Goal: Task Accomplishment & Management: Manage account settings

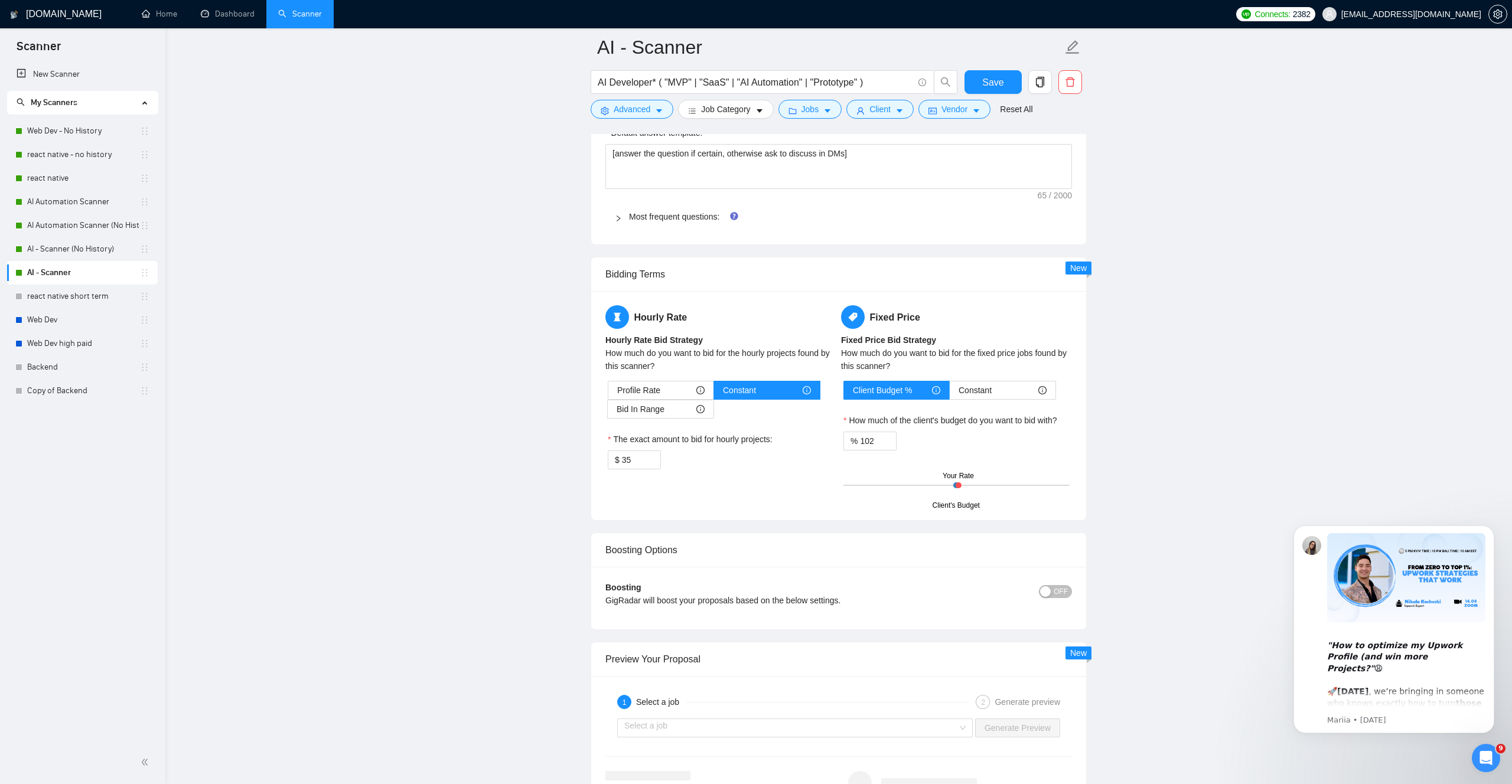
scroll to position [1869, 0]
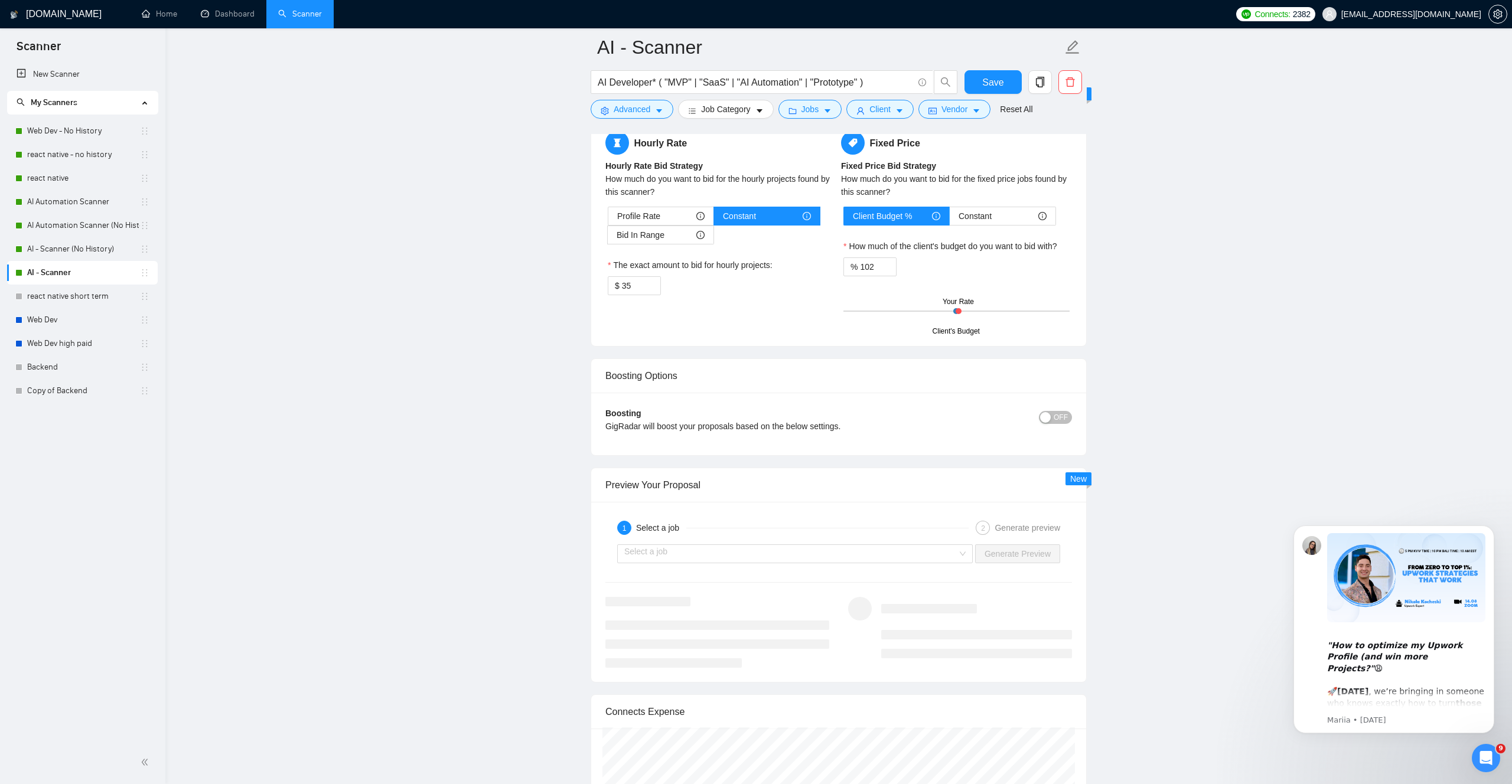
click at [688, 304] on div "Hourly Rate Hourly Rate Bid Strategy How much do you want to bid for the hourly…" at bounding box center [720, 220] width 235 height 178
click at [39, 250] on link "AI - Scanner (No History)" at bounding box center [84, 249] width 113 height 24
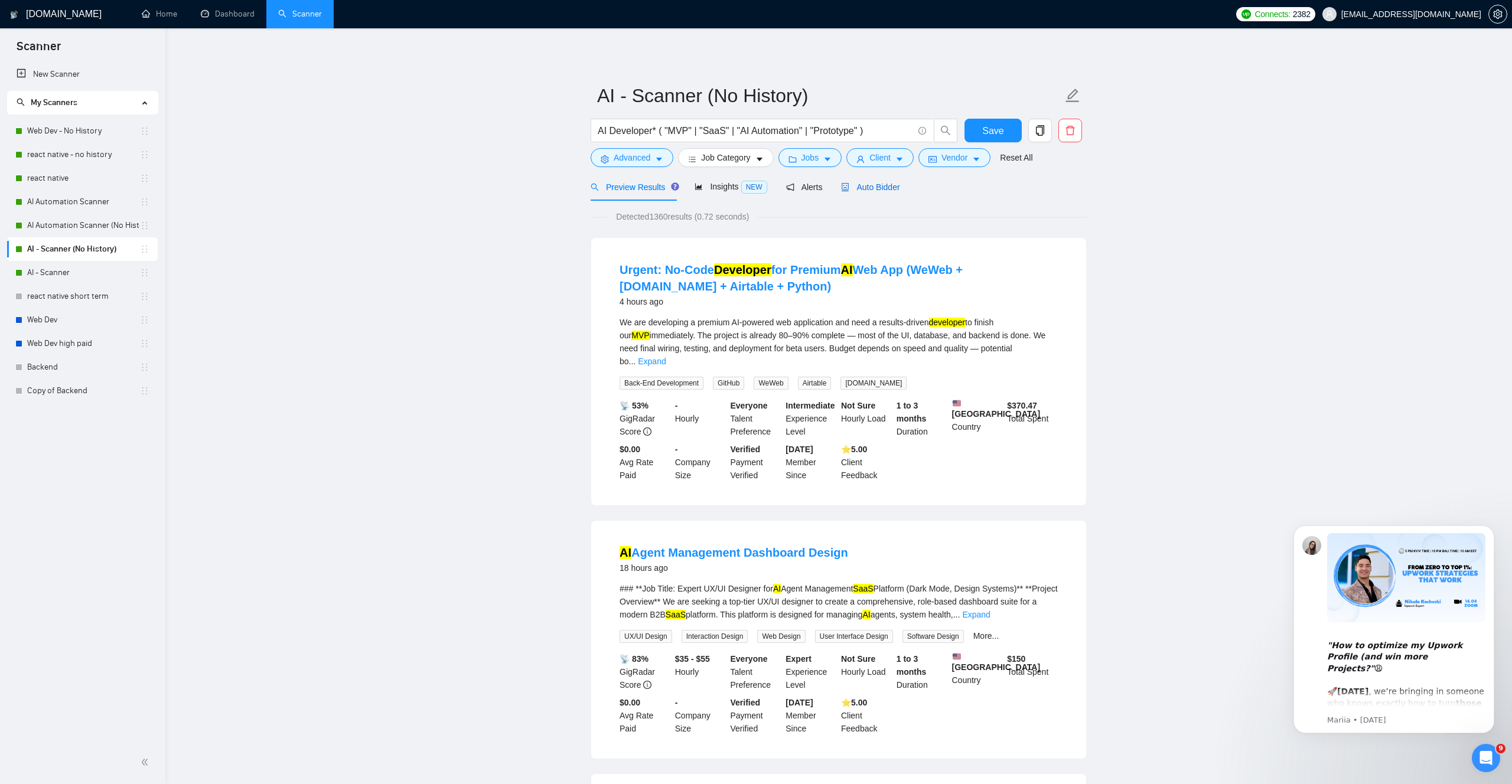
click at [888, 189] on span "Auto Bidder" at bounding box center [870, 187] width 58 height 9
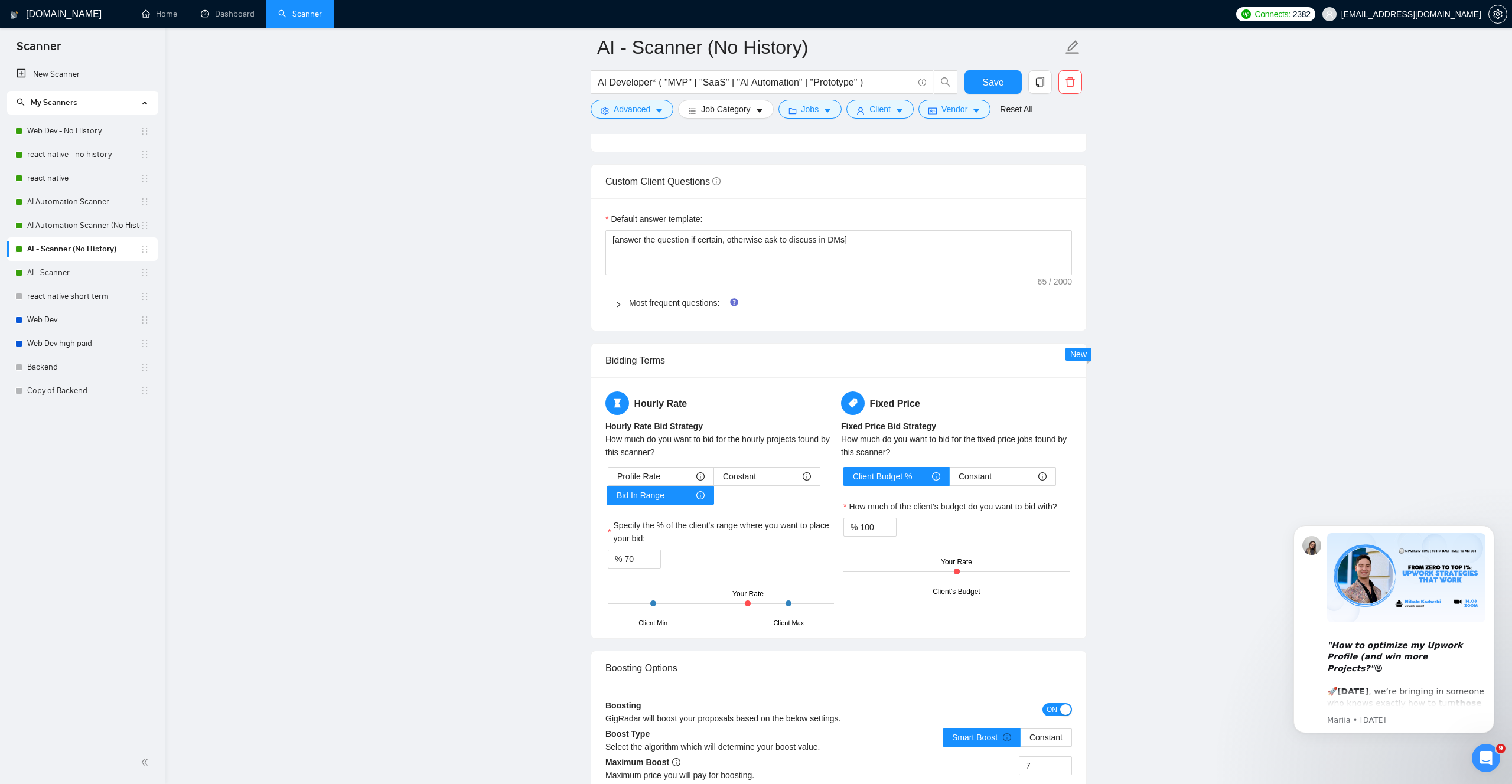
scroll to position [1611, 0]
click at [768, 482] on div "Constant" at bounding box center [766, 475] width 88 height 18
click at [714, 478] on input "Constant" at bounding box center [714, 478] width 0 height 0
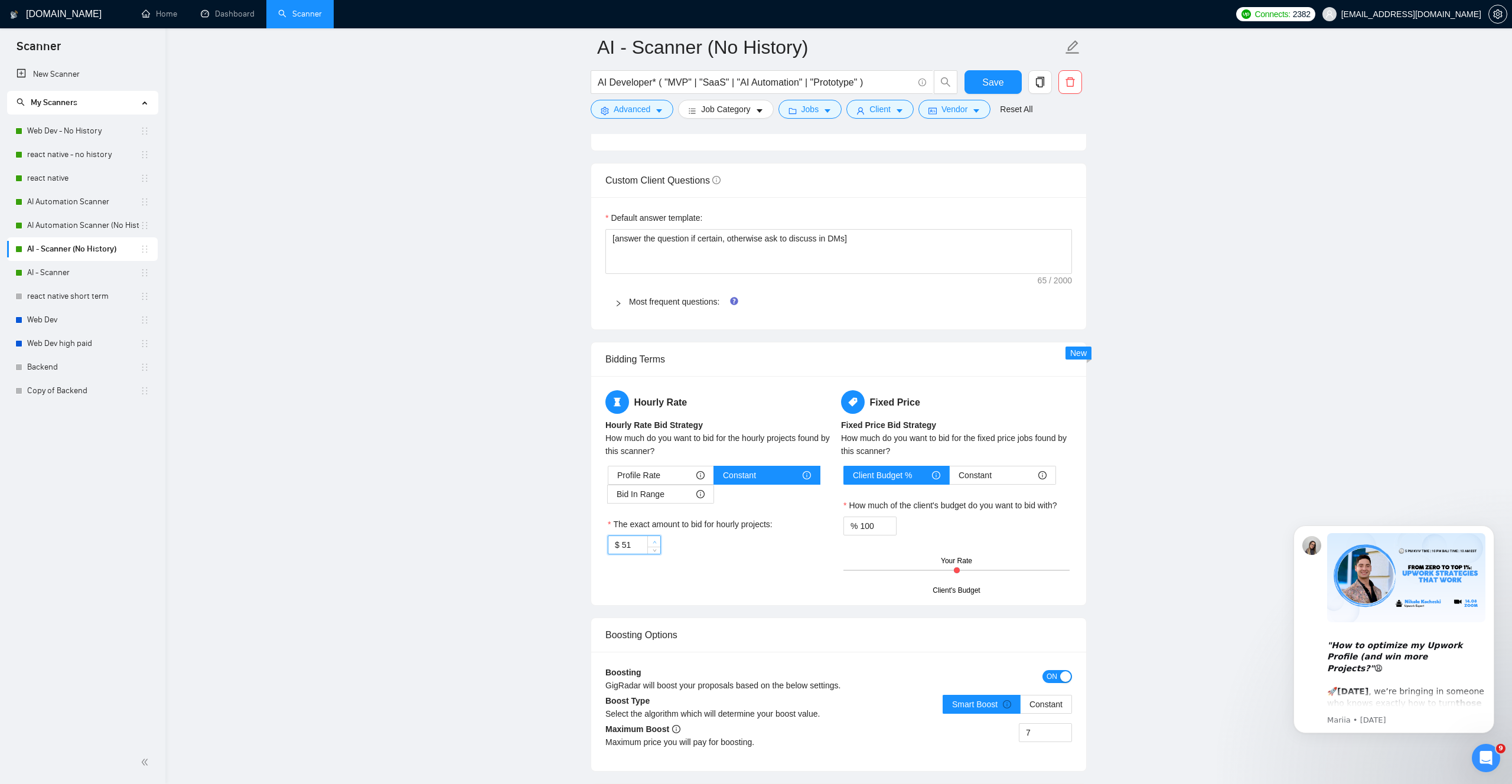
click at [652, 538] on span "up" at bounding box center [654, 542] width 7 height 7
click at [637, 549] on input "52" at bounding box center [640, 544] width 39 height 18
click at [710, 570] on div "Hourly Rate Hourly Rate Bid Strategy How much do you want to bid for the hourly…" at bounding box center [838, 490] width 471 height 201
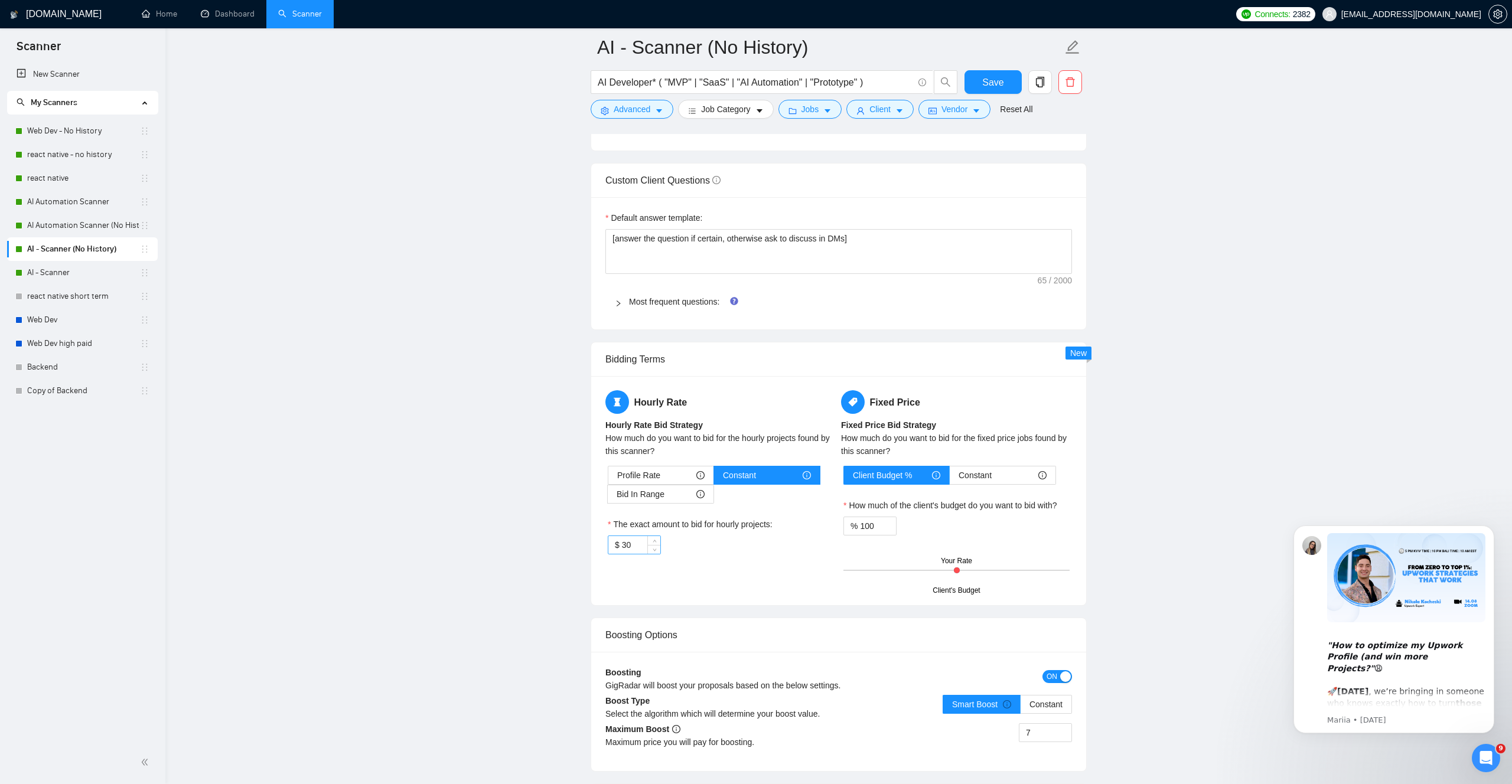
click at [643, 542] on input "30" at bounding box center [640, 544] width 39 height 18
type input "35"
click at [684, 572] on div "Hourly Rate Hourly Rate Bid Strategy How much do you want to bid for the hourly…" at bounding box center [838, 490] width 471 height 201
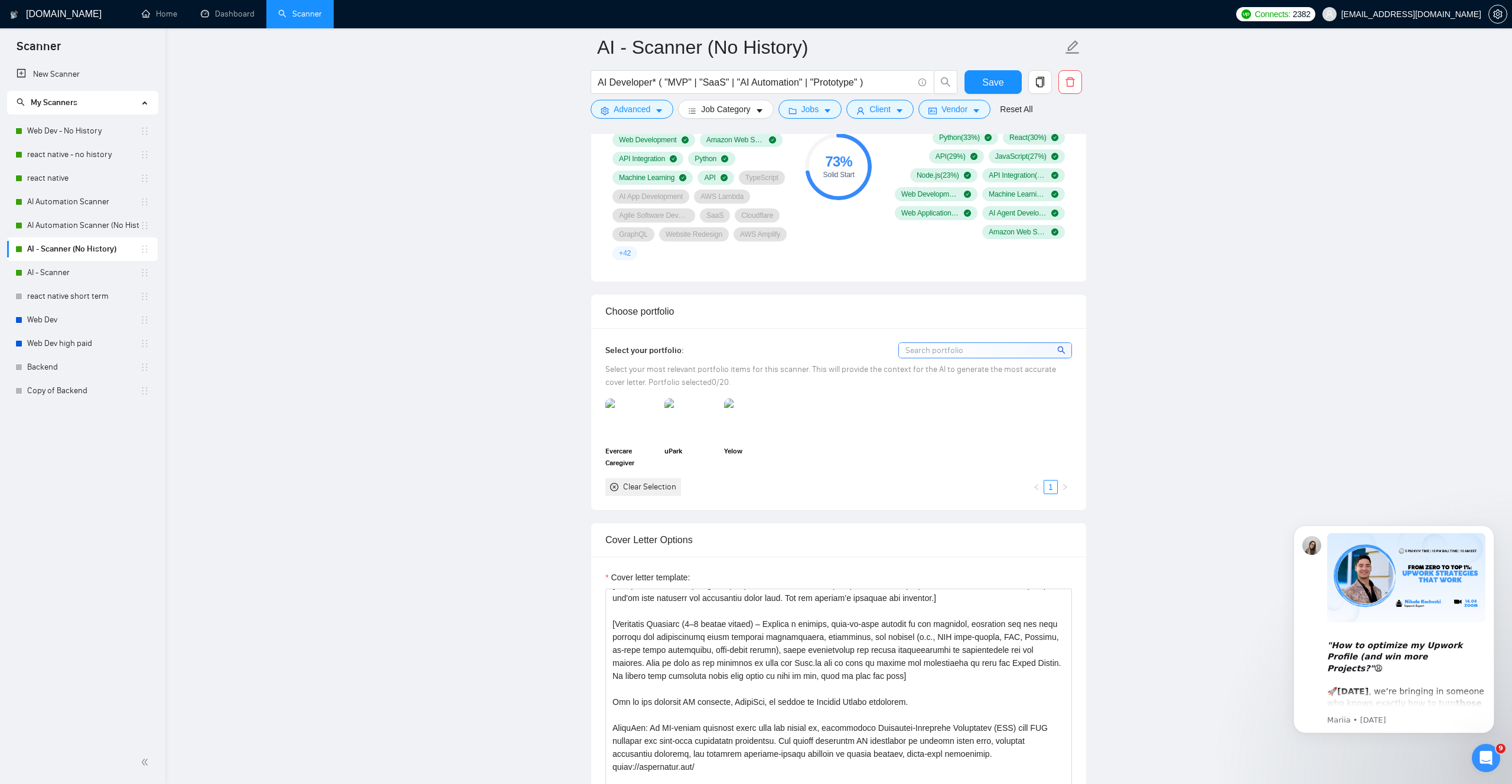
scroll to position [424, 0]
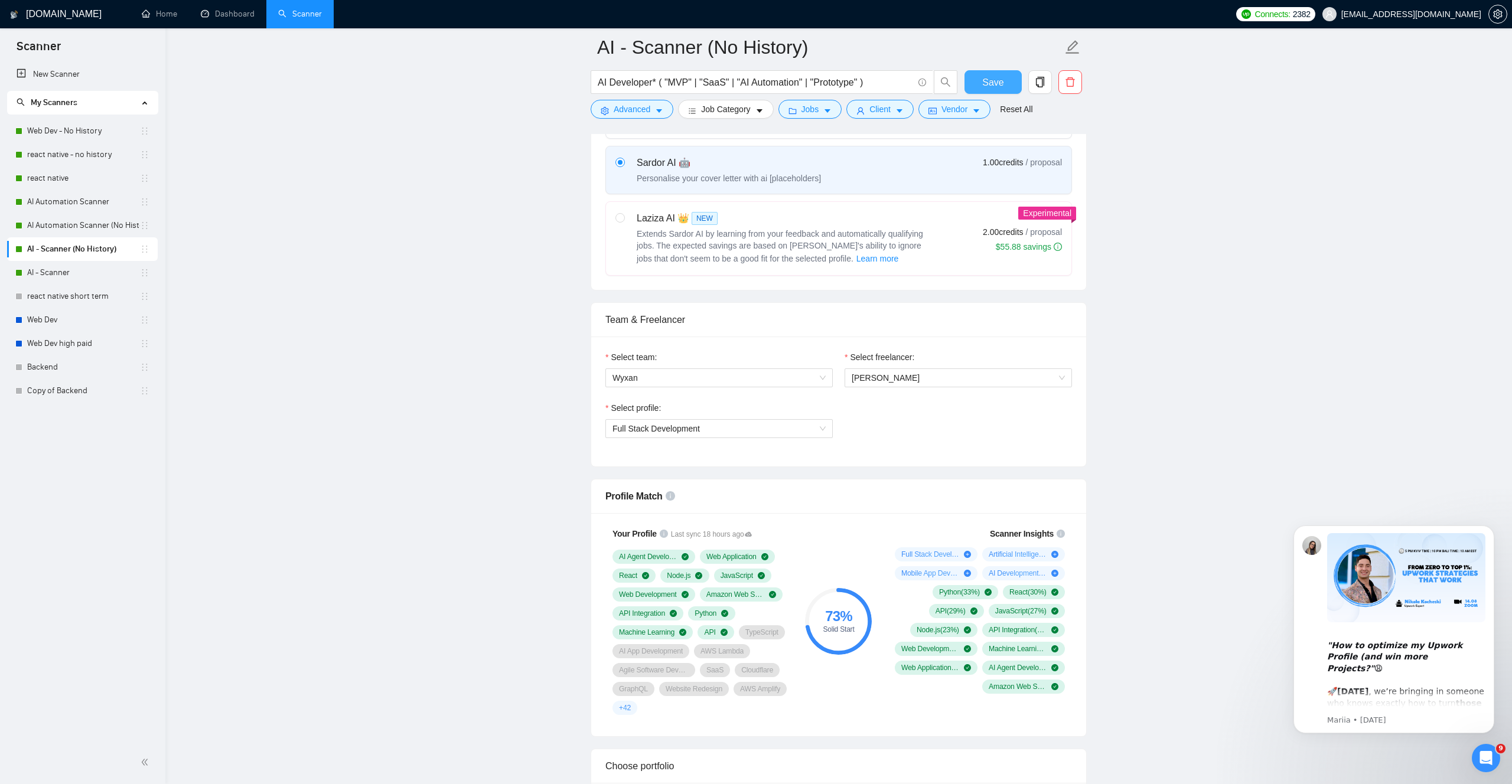
click at [997, 82] on span "Save" at bounding box center [992, 82] width 21 height 15
click at [55, 218] on link "AI Automation Scanner (No History)" at bounding box center [84, 226] width 113 height 24
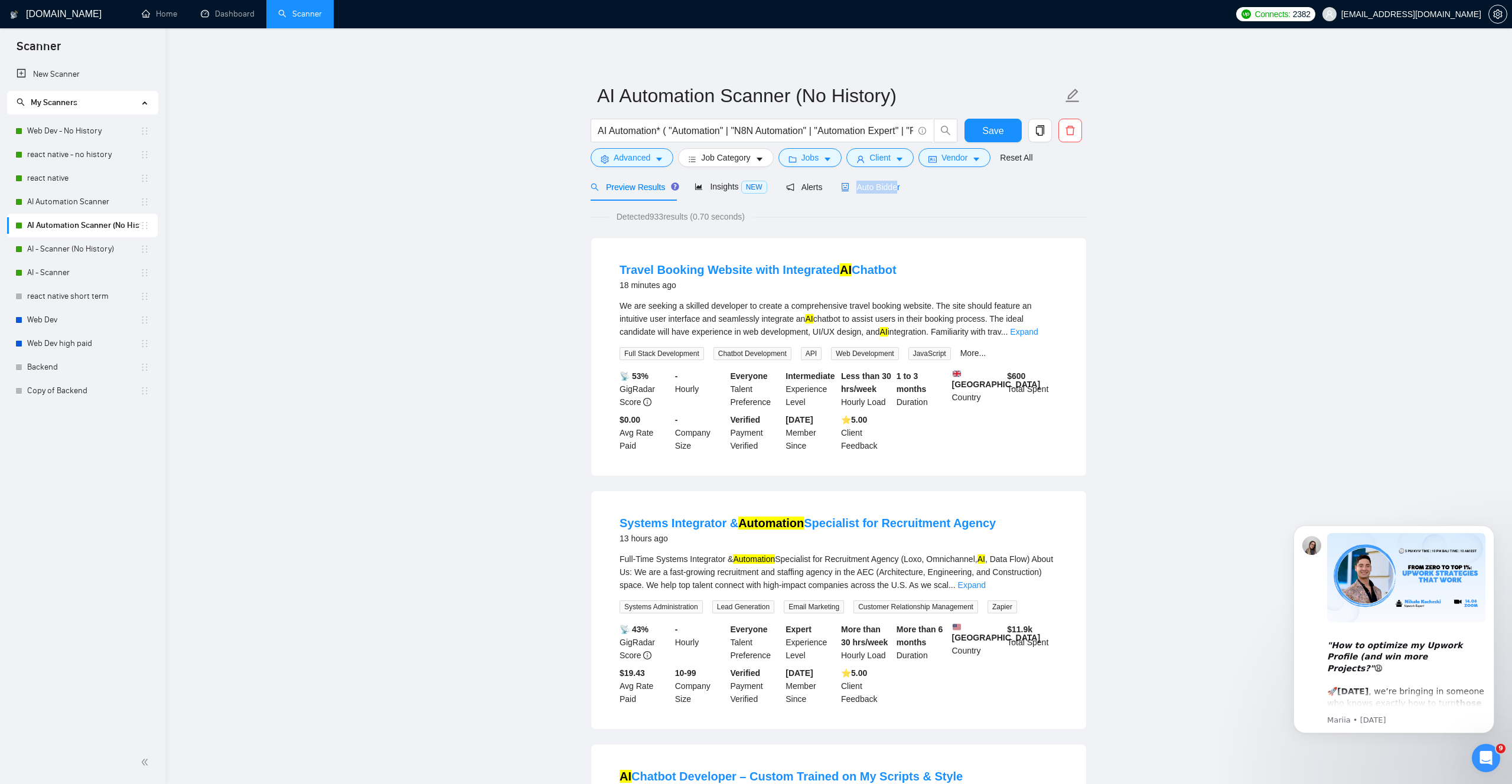
click at [899, 181] on div "Auto Bidder" at bounding box center [870, 187] width 58 height 13
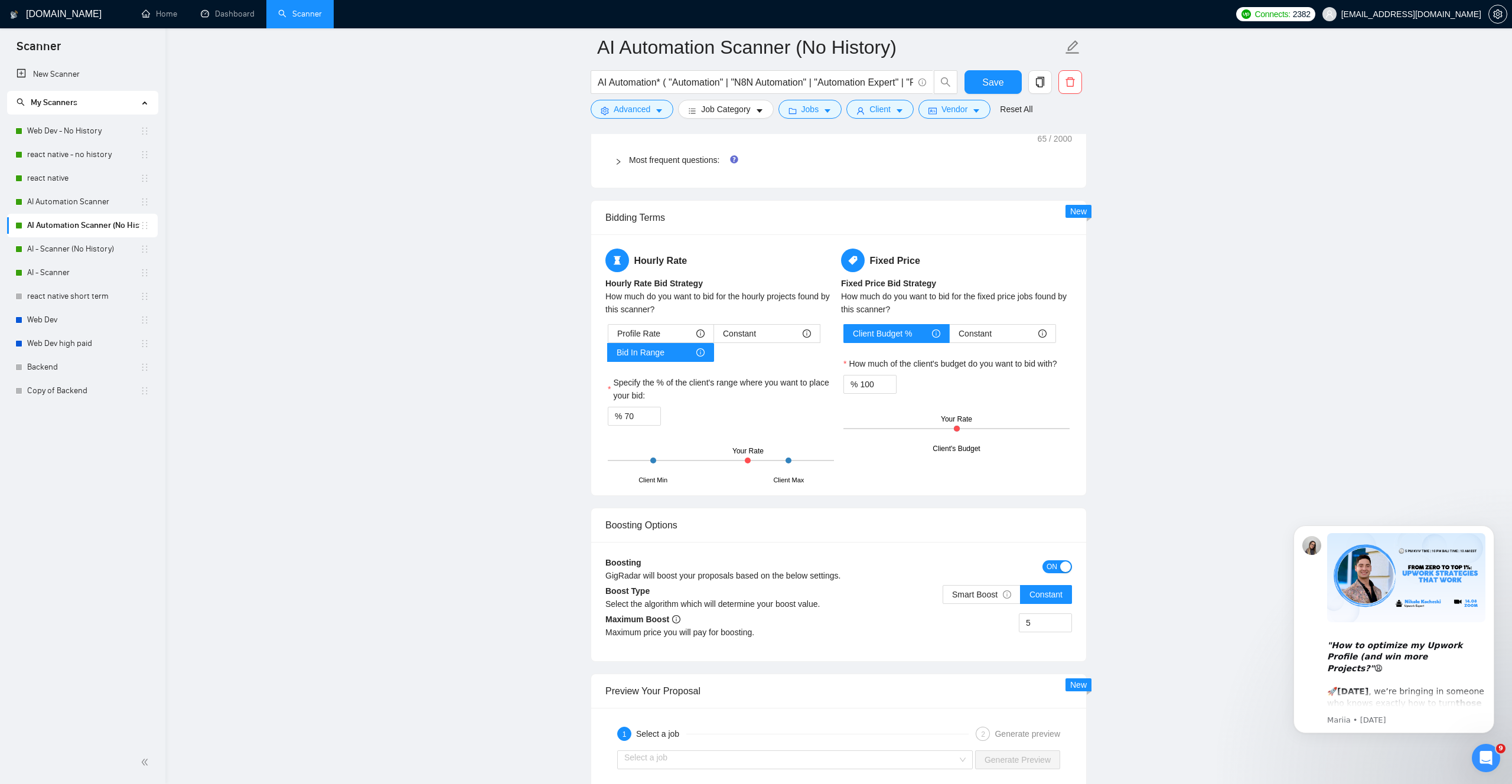
scroll to position [1690, 0]
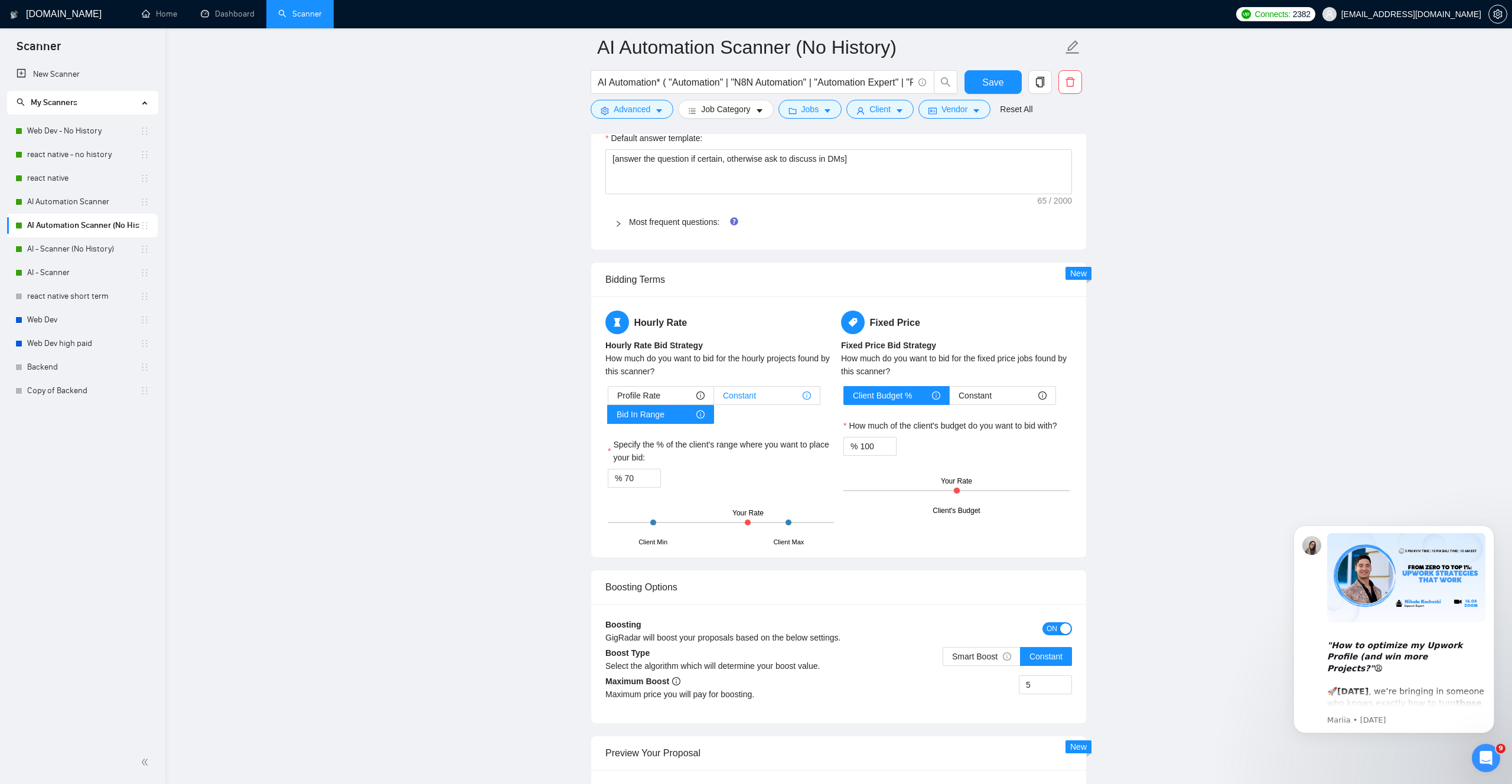
click at [753, 392] on span "Constant" at bounding box center [739, 395] width 33 height 18
click at [714, 399] on input "Constant" at bounding box center [714, 399] width 0 height 0
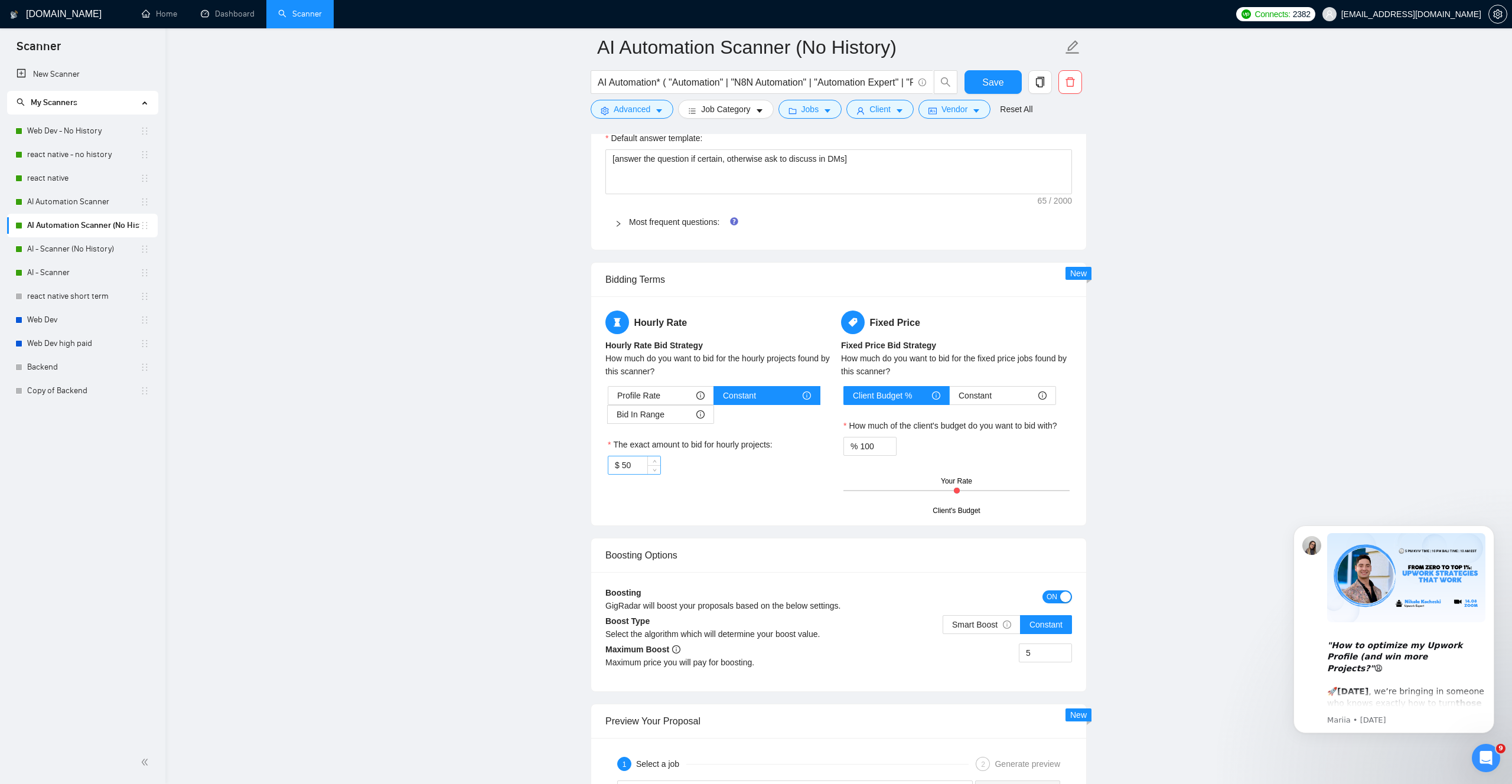
click at [628, 463] on input "50" at bounding box center [640, 465] width 39 height 18
type input "35"
click at [800, 489] on div "Hourly Rate Hourly Rate Bid Strategy How much do you want to bid for the hourly…" at bounding box center [838, 411] width 471 height 201
click at [997, 86] on span "Save" at bounding box center [992, 82] width 21 height 15
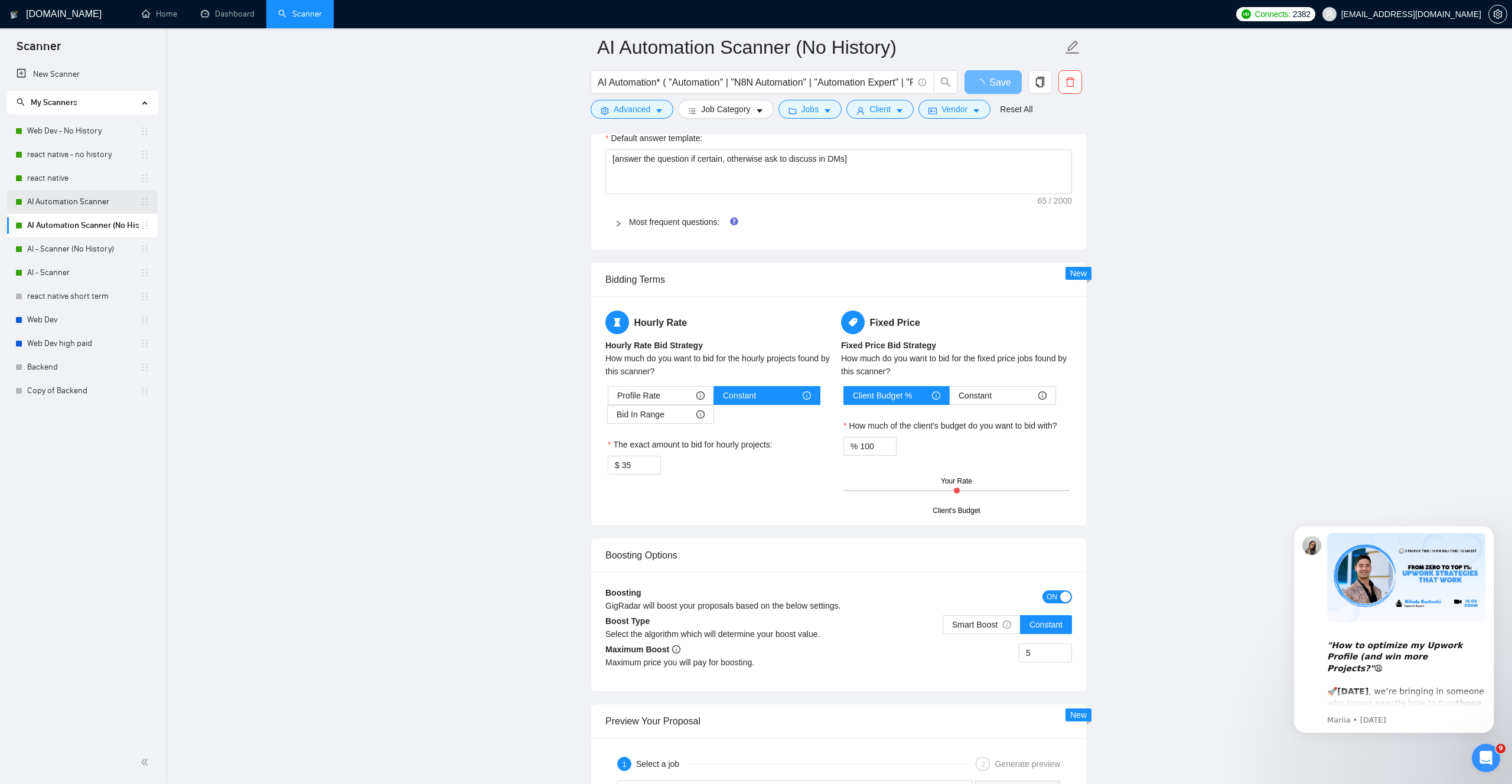
click at [57, 203] on link "AI Automation Scanner" at bounding box center [84, 202] width 113 height 24
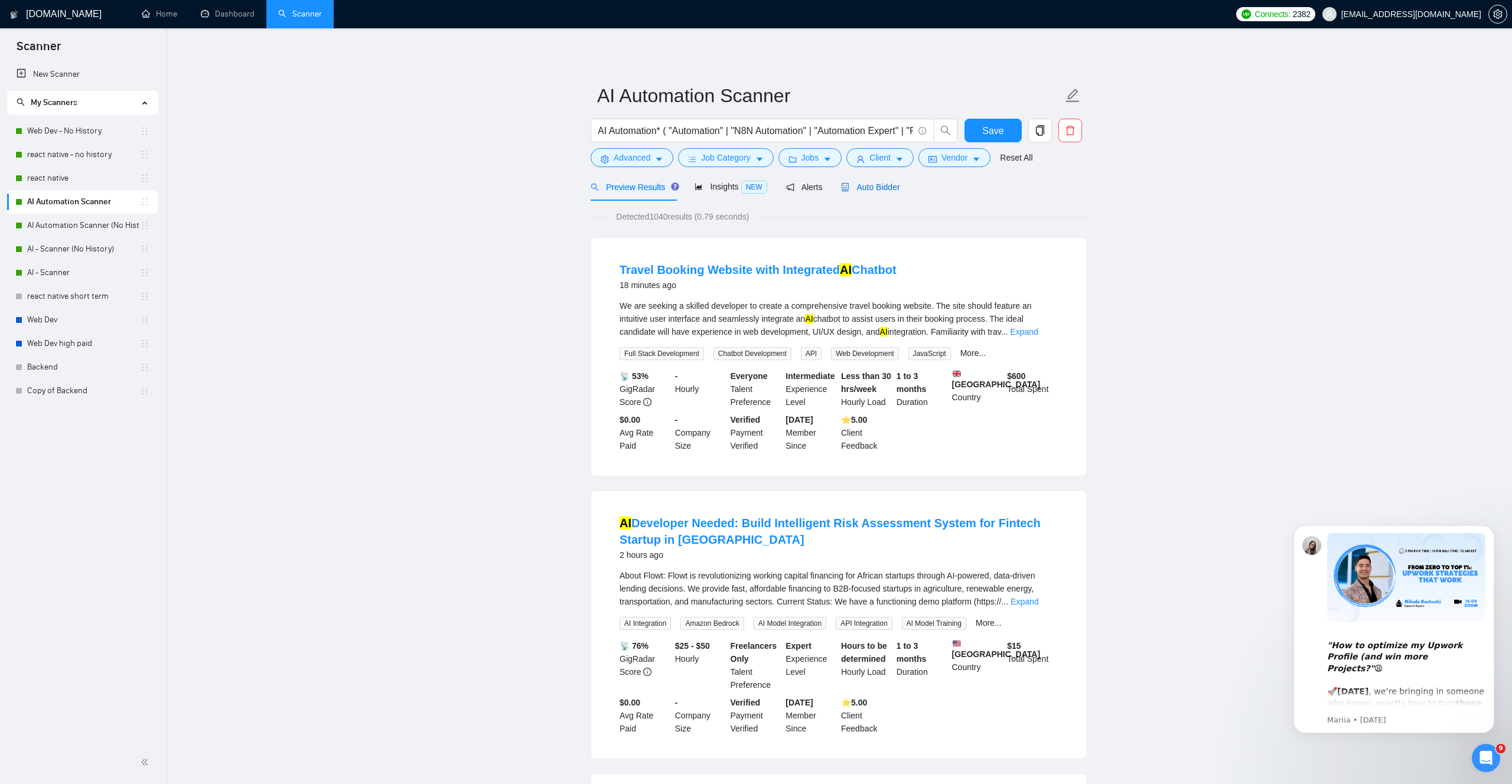
click at [884, 187] on span "Auto Bidder" at bounding box center [870, 187] width 58 height 9
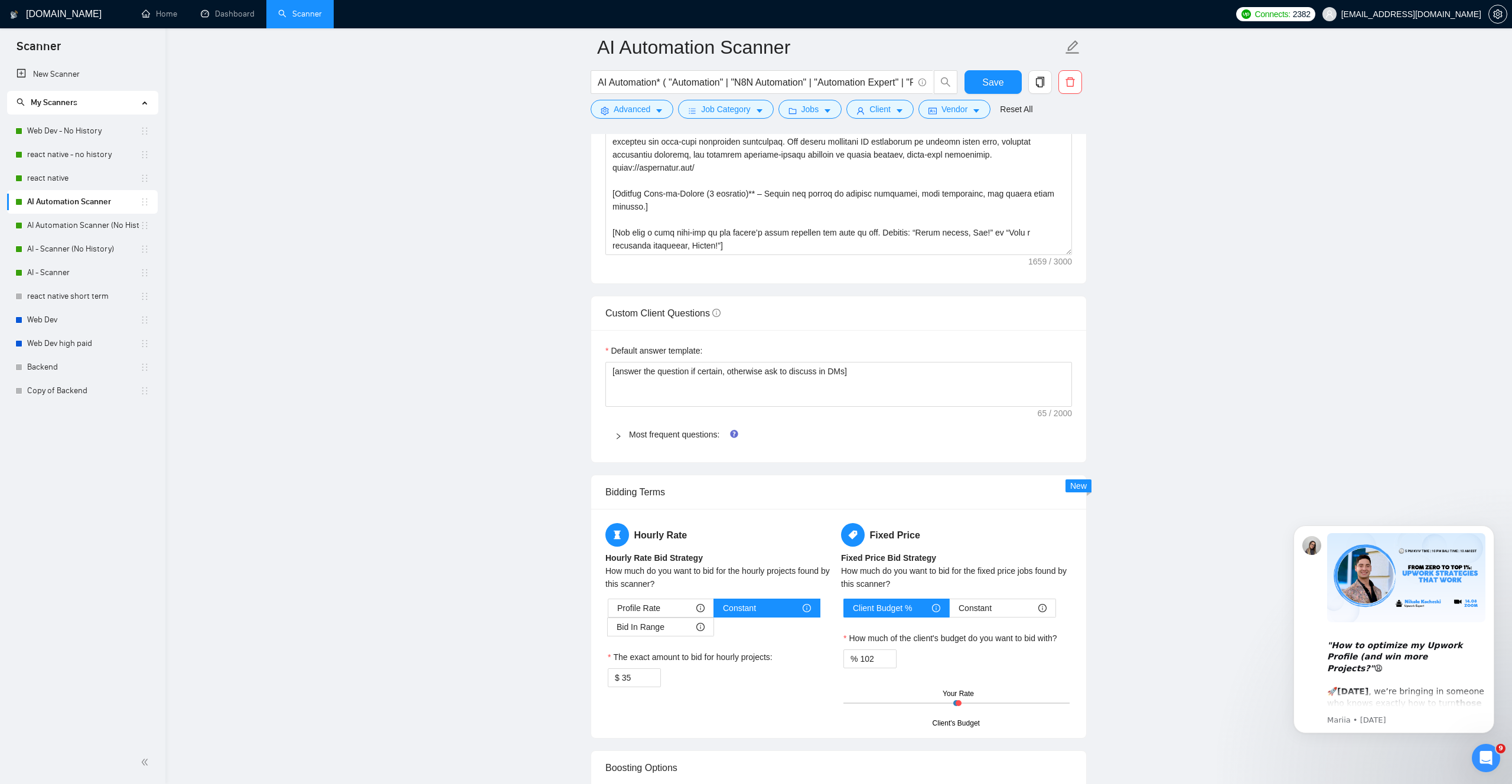
scroll to position [1630, 0]
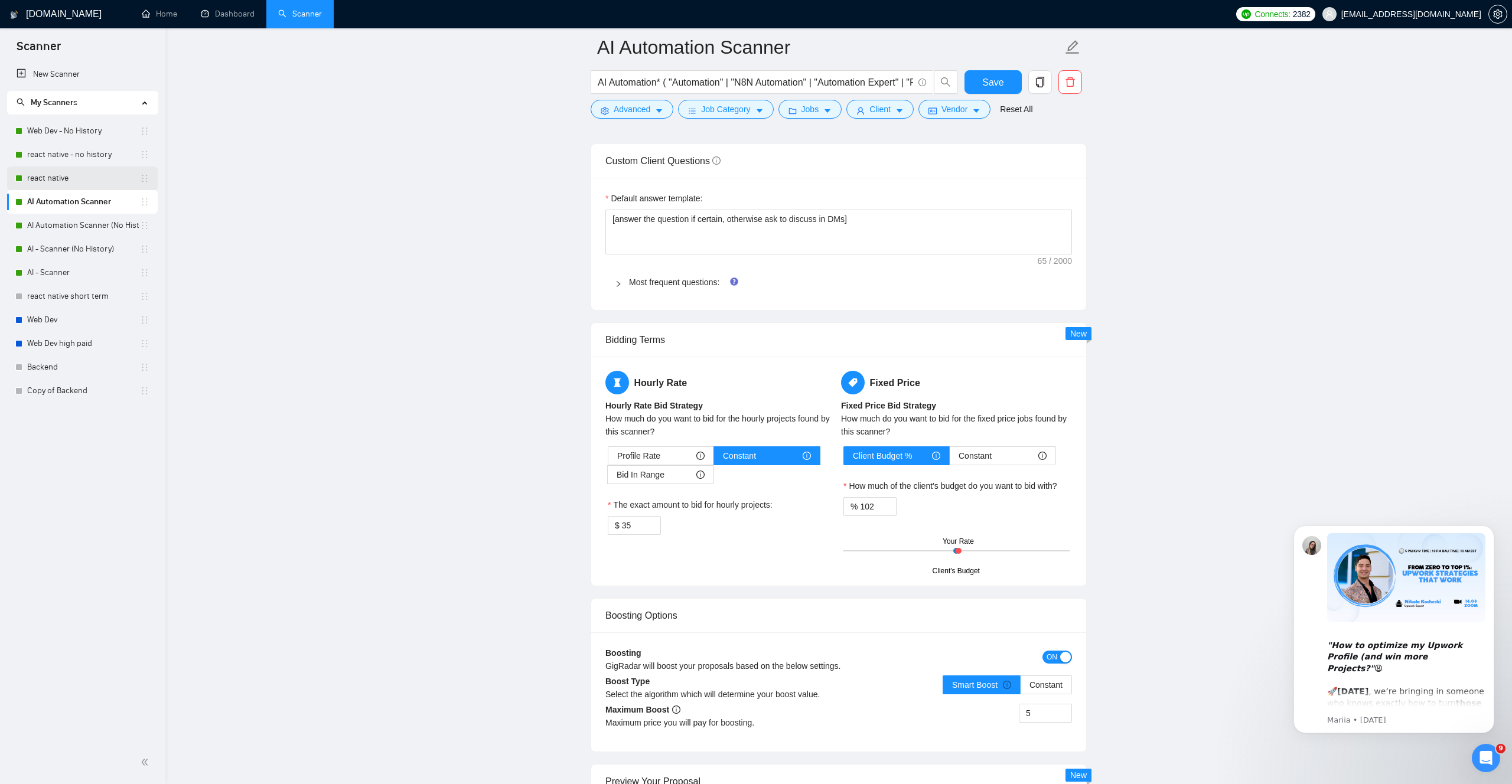
click at [58, 172] on link "react native" at bounding box center [84, 178] width 113 height 24
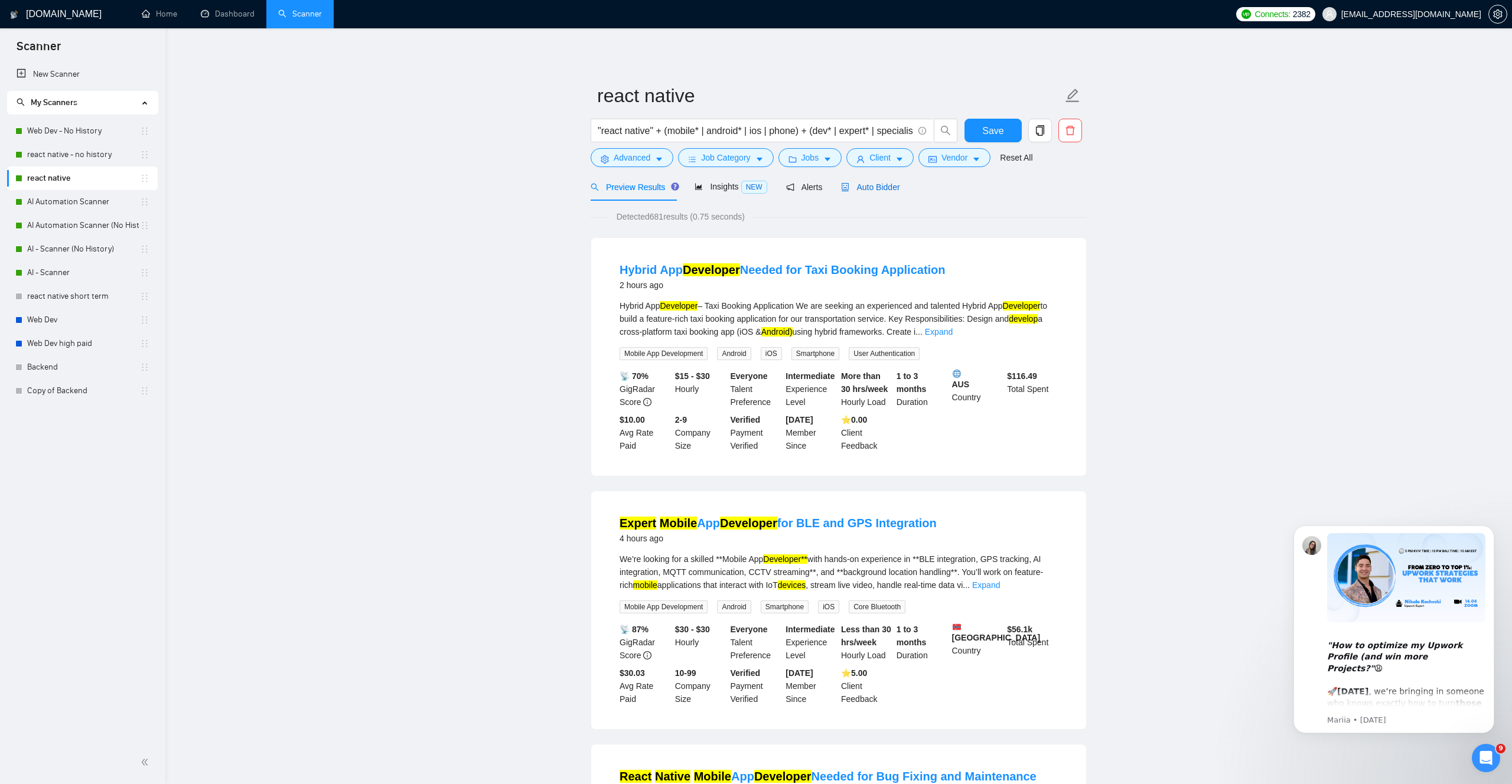
click at [866, 191] on span "Auto Bidder" at bounding box center [870, 187] width 58 height 9
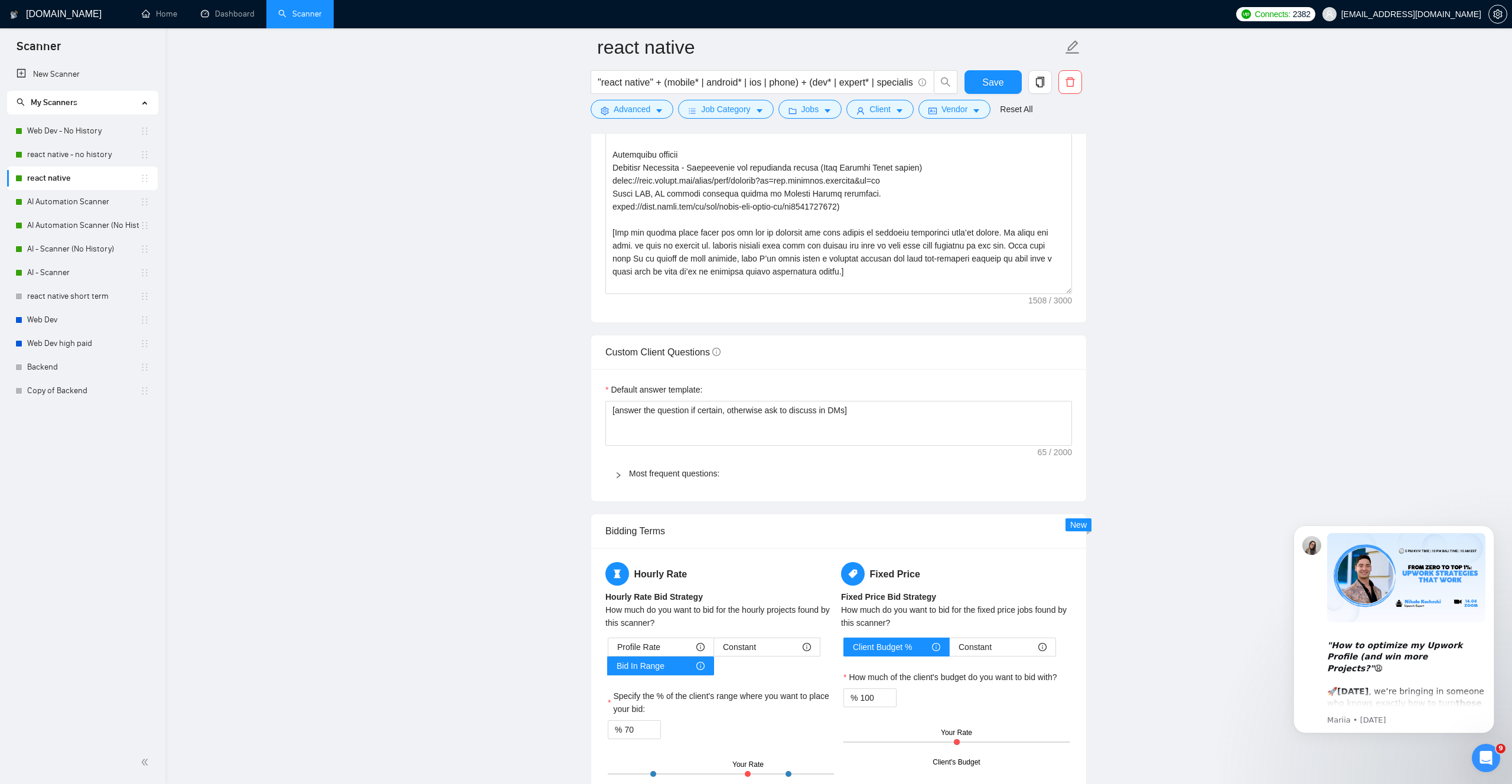
scroll to position [1647, 0]
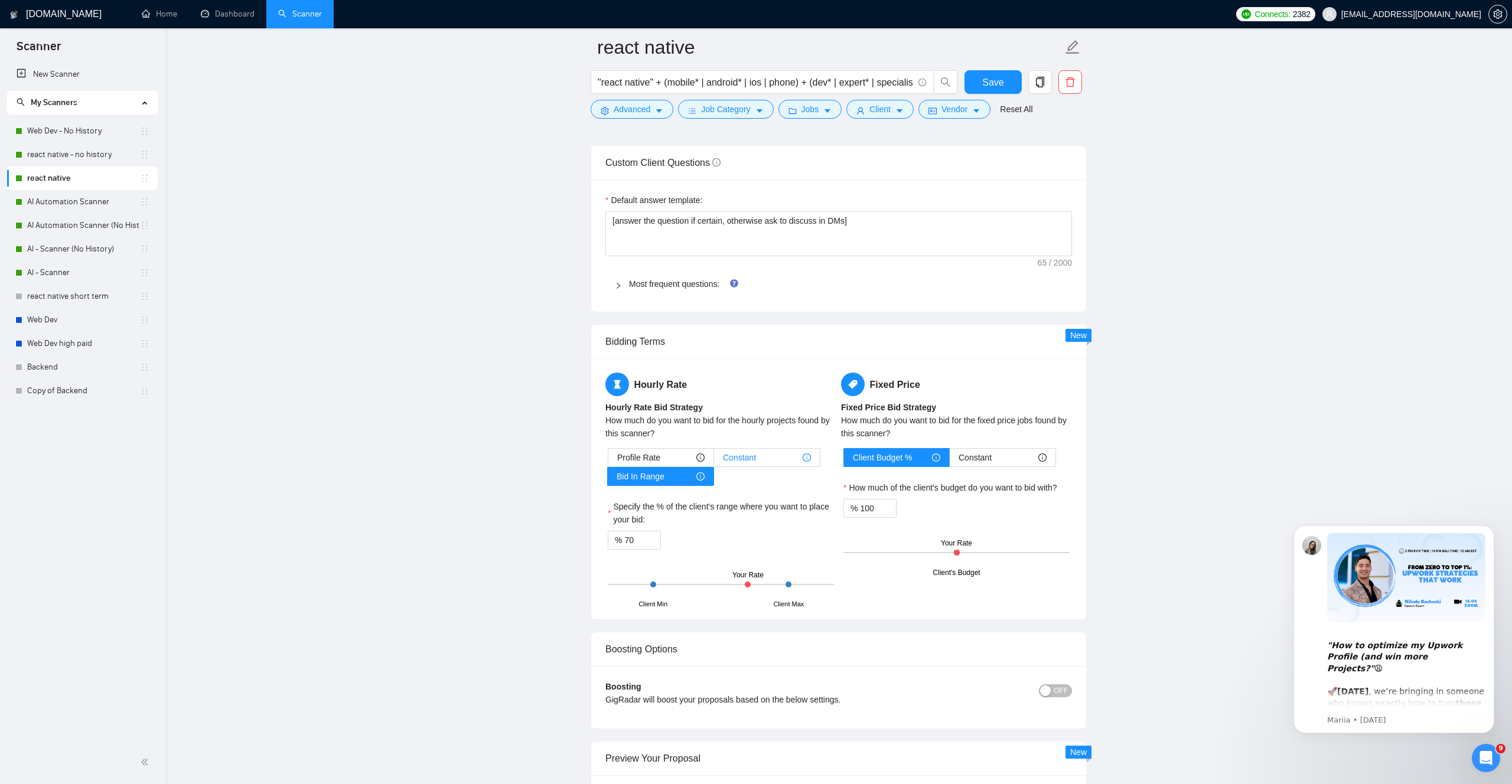
click at [765, 466] on div "Constant" at bounding box center [766, 457] width 88 height 18
click at [714, 460] on input "Constant" at bounding box center [714, 460] width 0 height 0
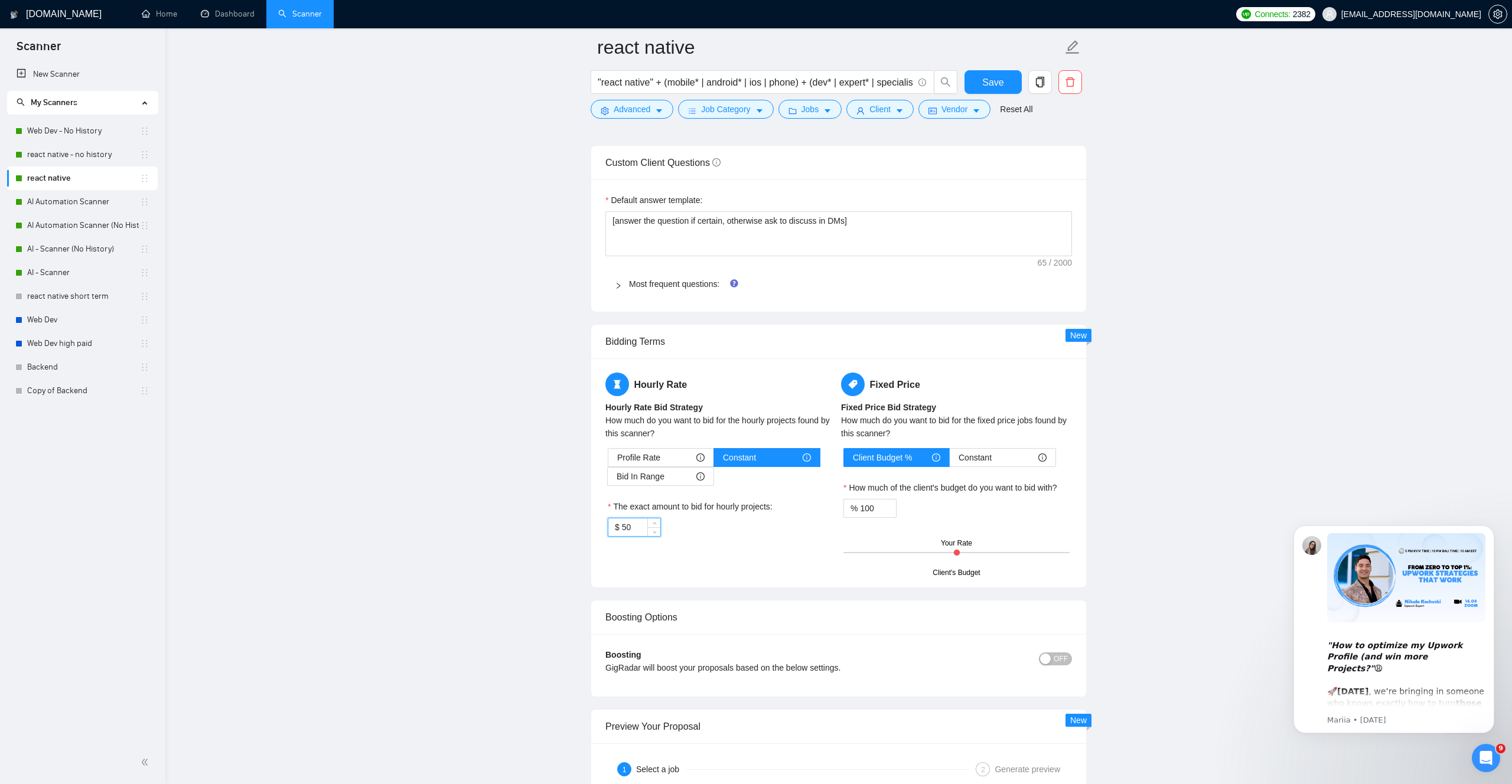
click at [644, 536] on input "50" at bounding box center [640, 527] width 39 height 18
type input "30"
click at [709, 551] on div "Hourly Rate Hourly Rate Bid Strategy How much do you want to bid for the hourly…" at bounding box center [720, 461] width 235 height 178
click at [985, 91] on button "Save" at bounding box center [992, 82] width 57 height 24
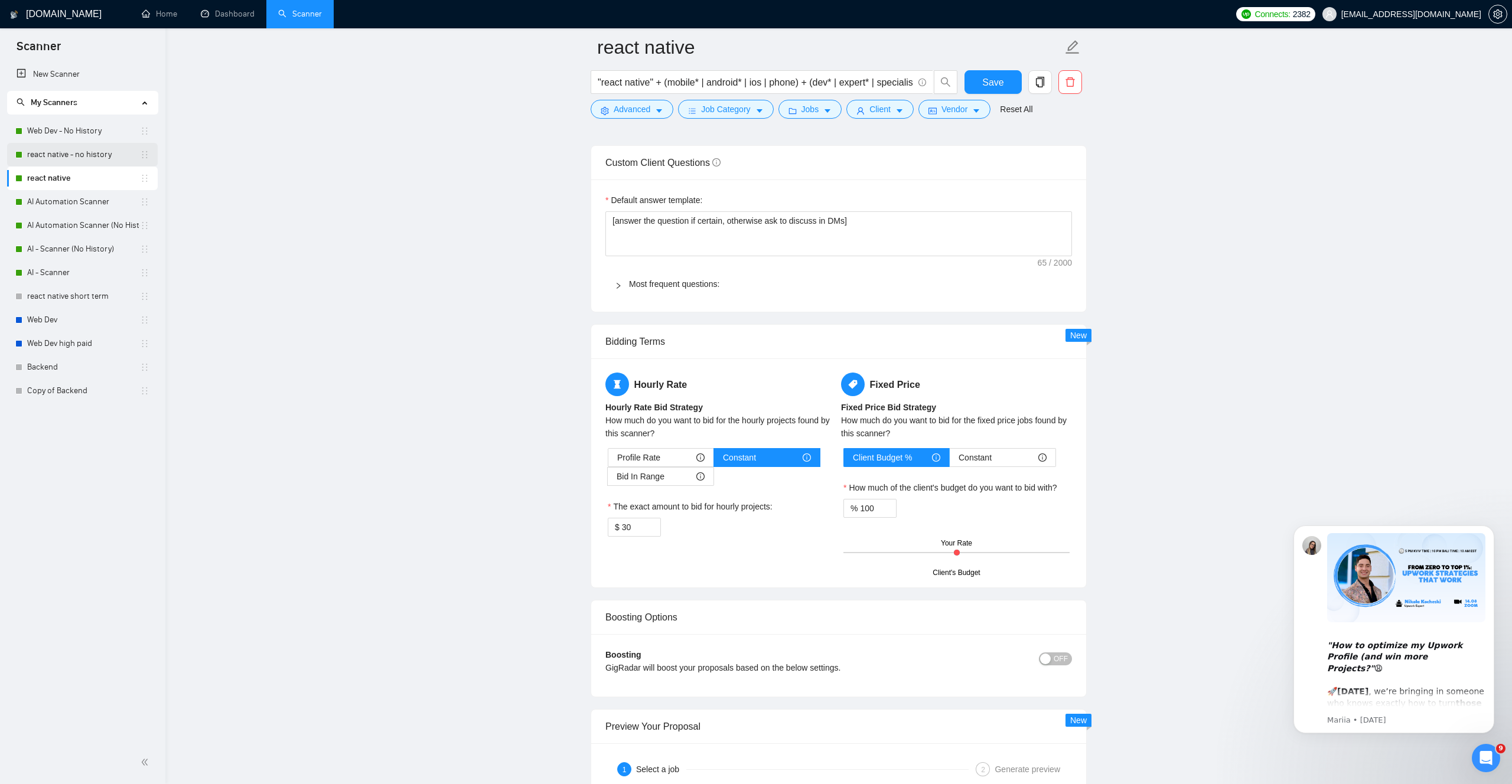
click at [59, 150] on link "react native - no history" at bounding box center [84, 155] width 113 height 24
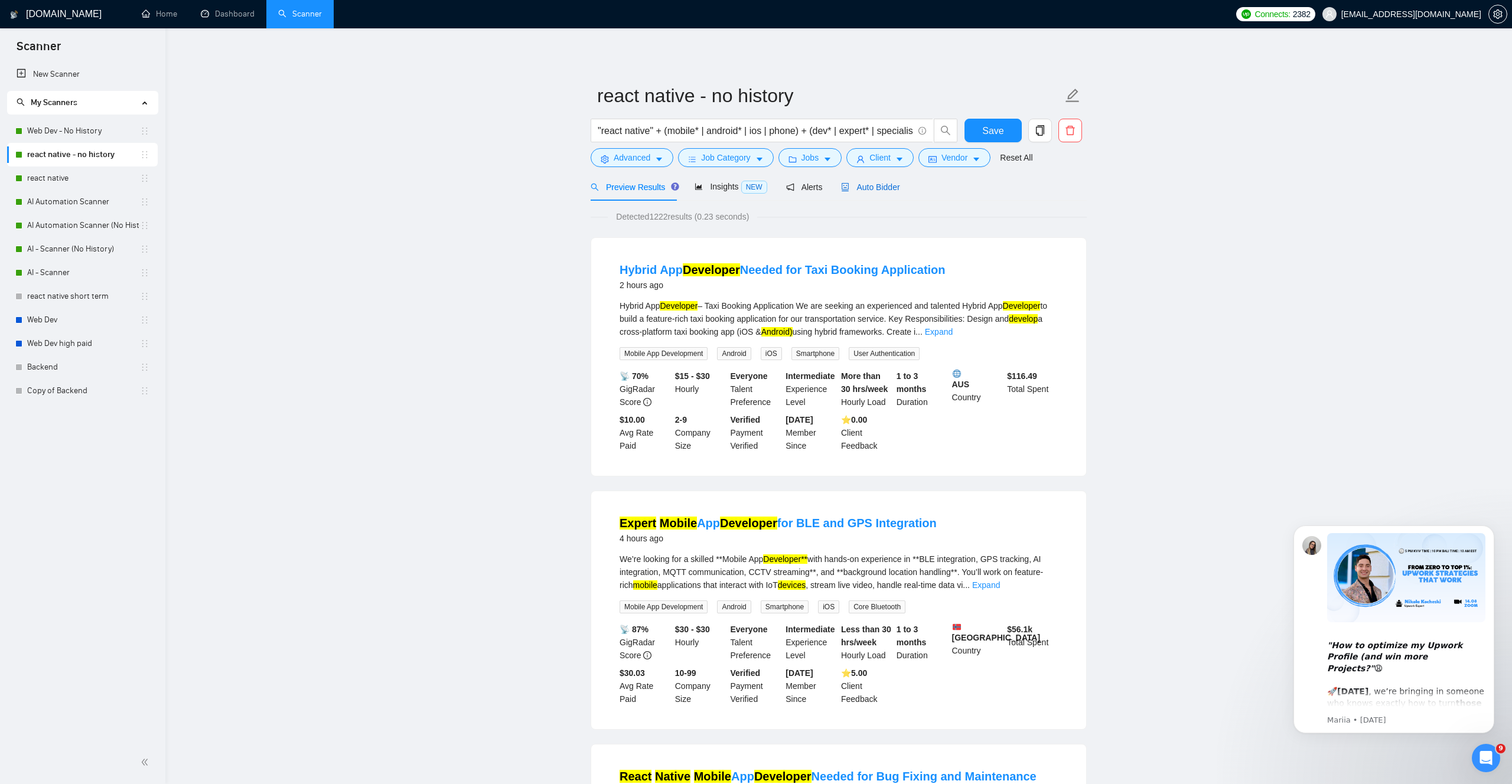
click at [869, 193] on div "Auto Bidder" at bounding box center [870, 187] width 58 height 13
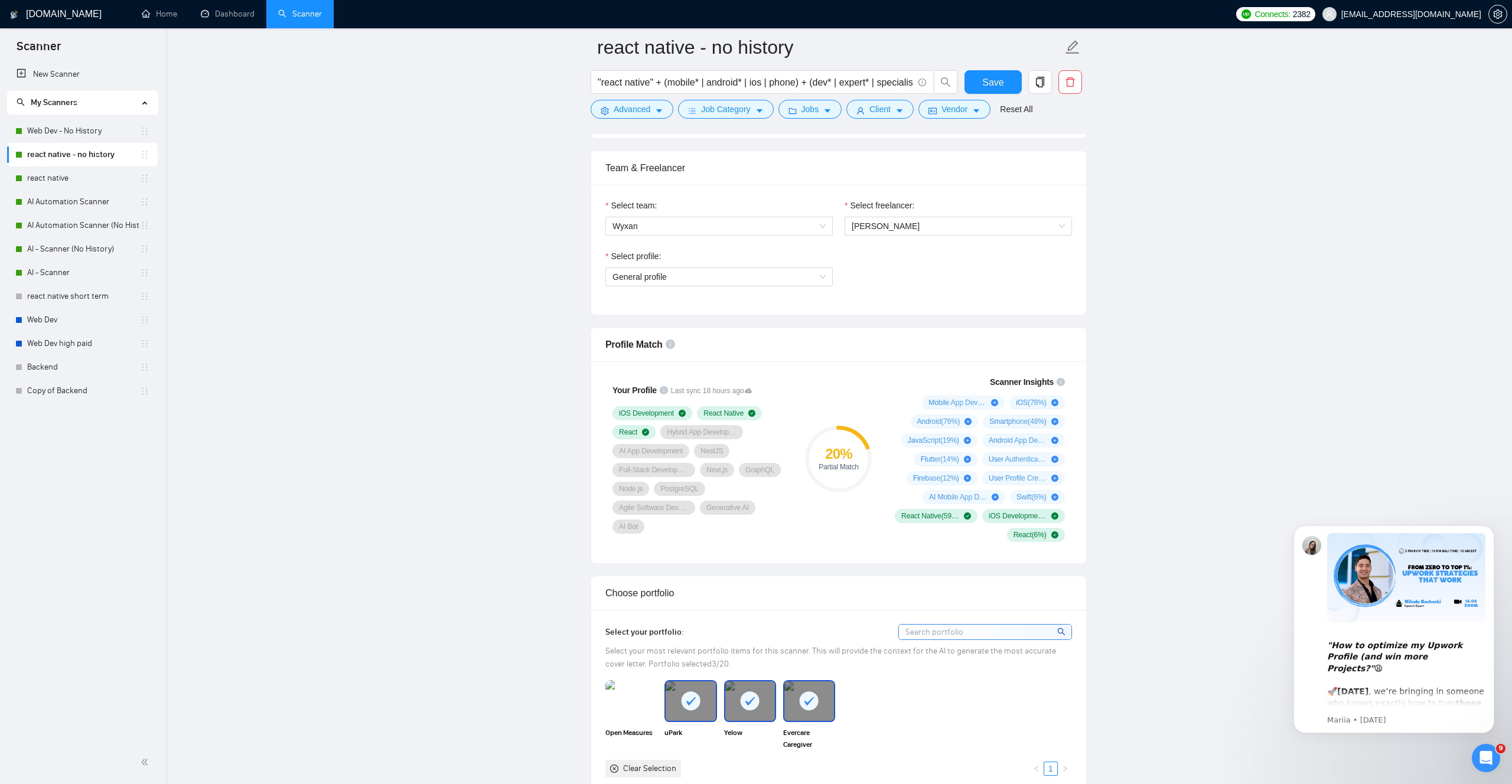
scroll to position [395, 0]
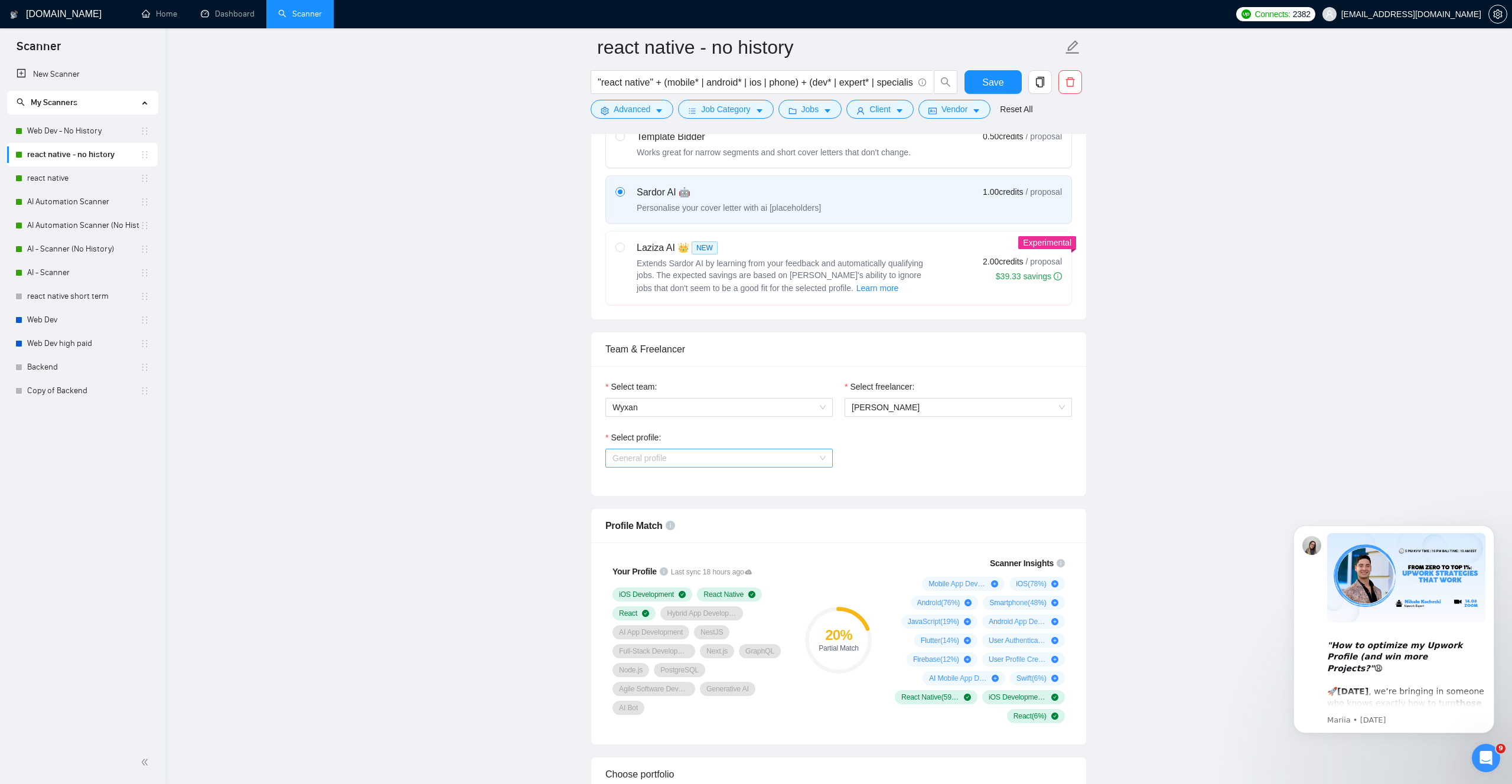
click at [667, 454] on span "General profile" at bounding box center [718, 458] width 213 height 18
click at [667, 503] on span "Mobile App Development" at bounding box center [658, 500] width 92 height 9
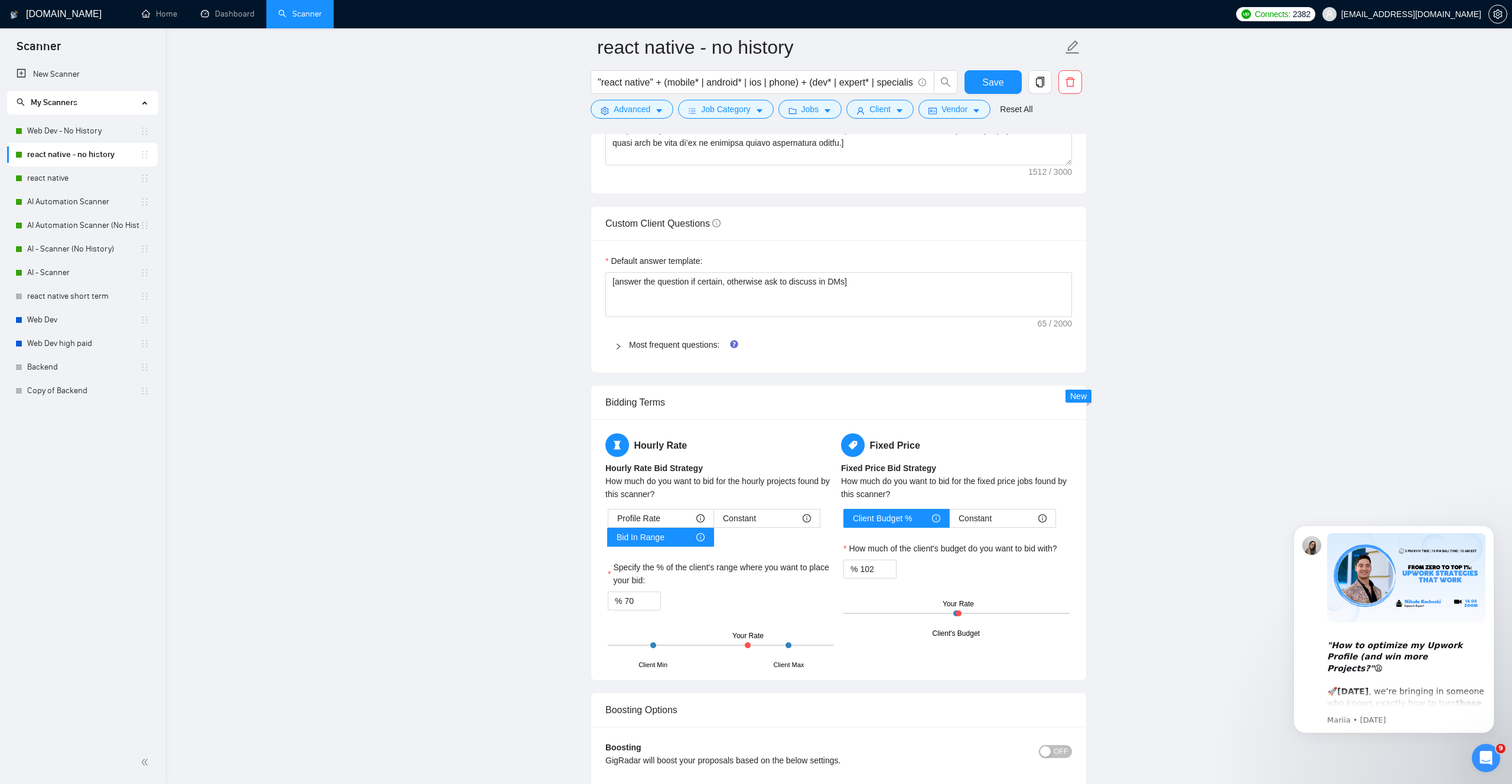
scroll to position [1621, 0]
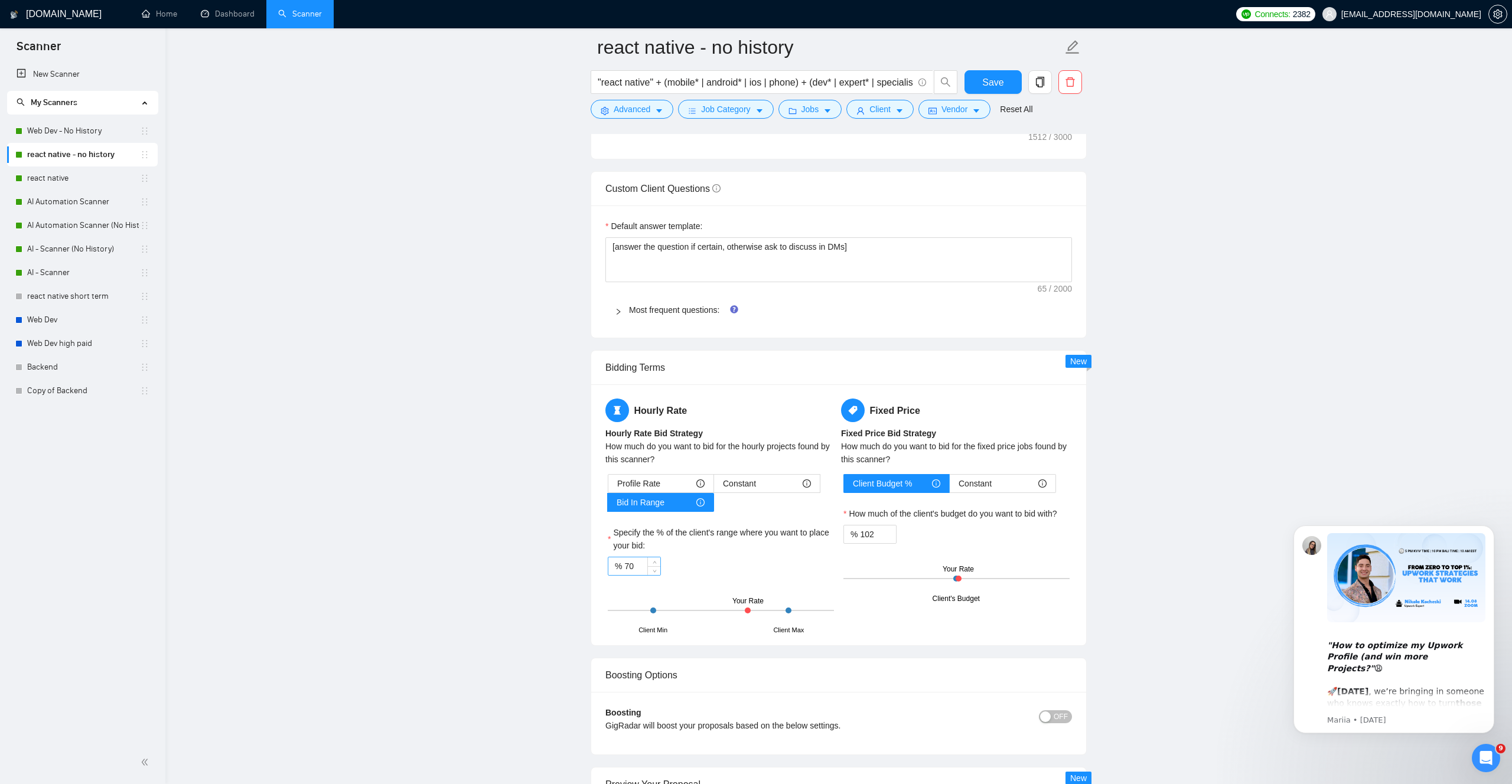
click at [634, 562] on input "70" at bounding box center [642, 566] width 36 height 18
click at [776, 561] on div "% 25" at bounding box center [721, 566] width 226 height 19
click at [637, 568] on input "25" at bounding box center [642, 566] width 36 height 18
type input "26"
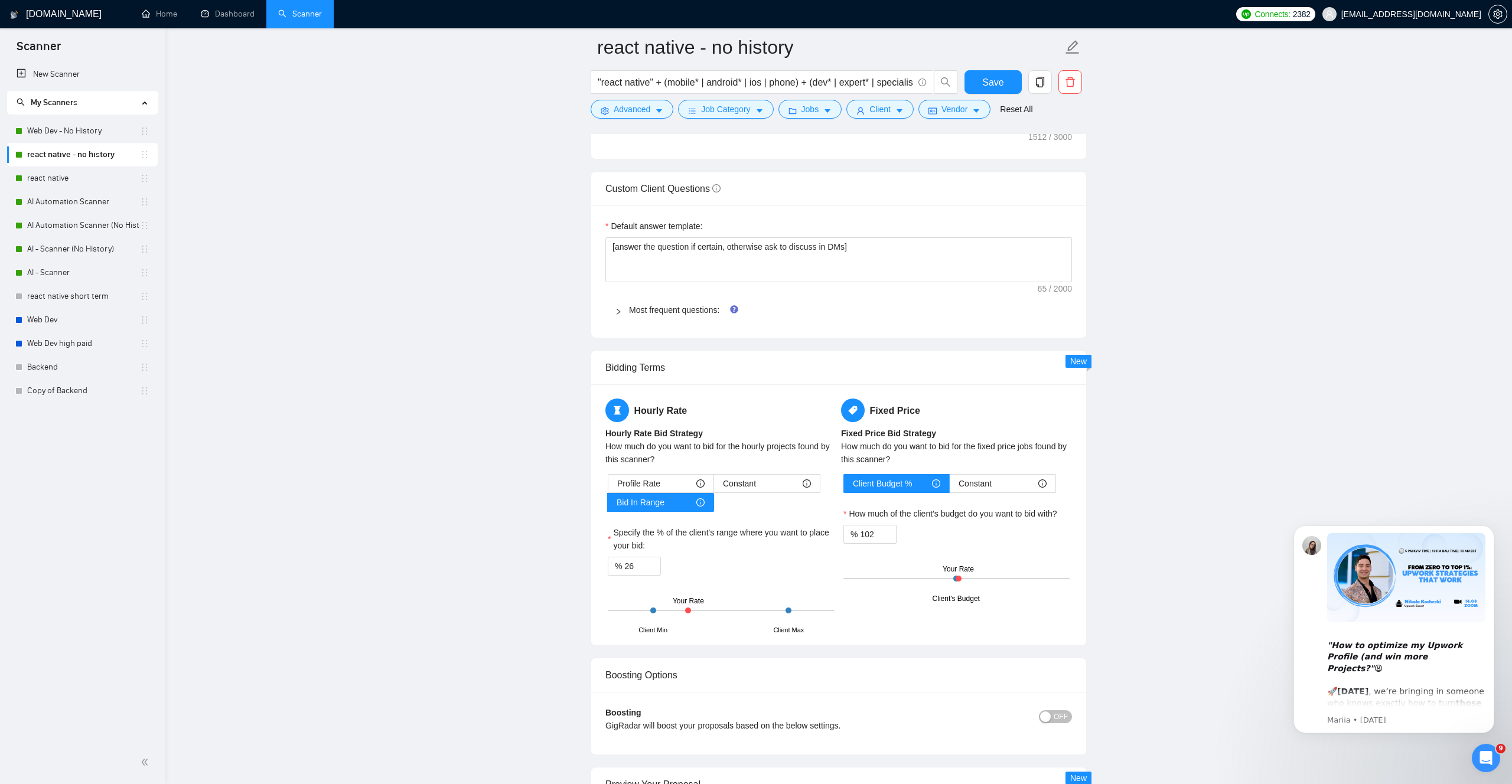
click at [722, 583] on div "Profile Rate Constant Bid In Range Specify the % of the client's range where yo…" at bounding box center [721, 552] width 231 height 157
click at [996, 80] on span "Save" at bounding box center [992, 82] width 21 height 15
click at [69, 180] on link "react native" at bounding box center [84, 178] width 113 height 24
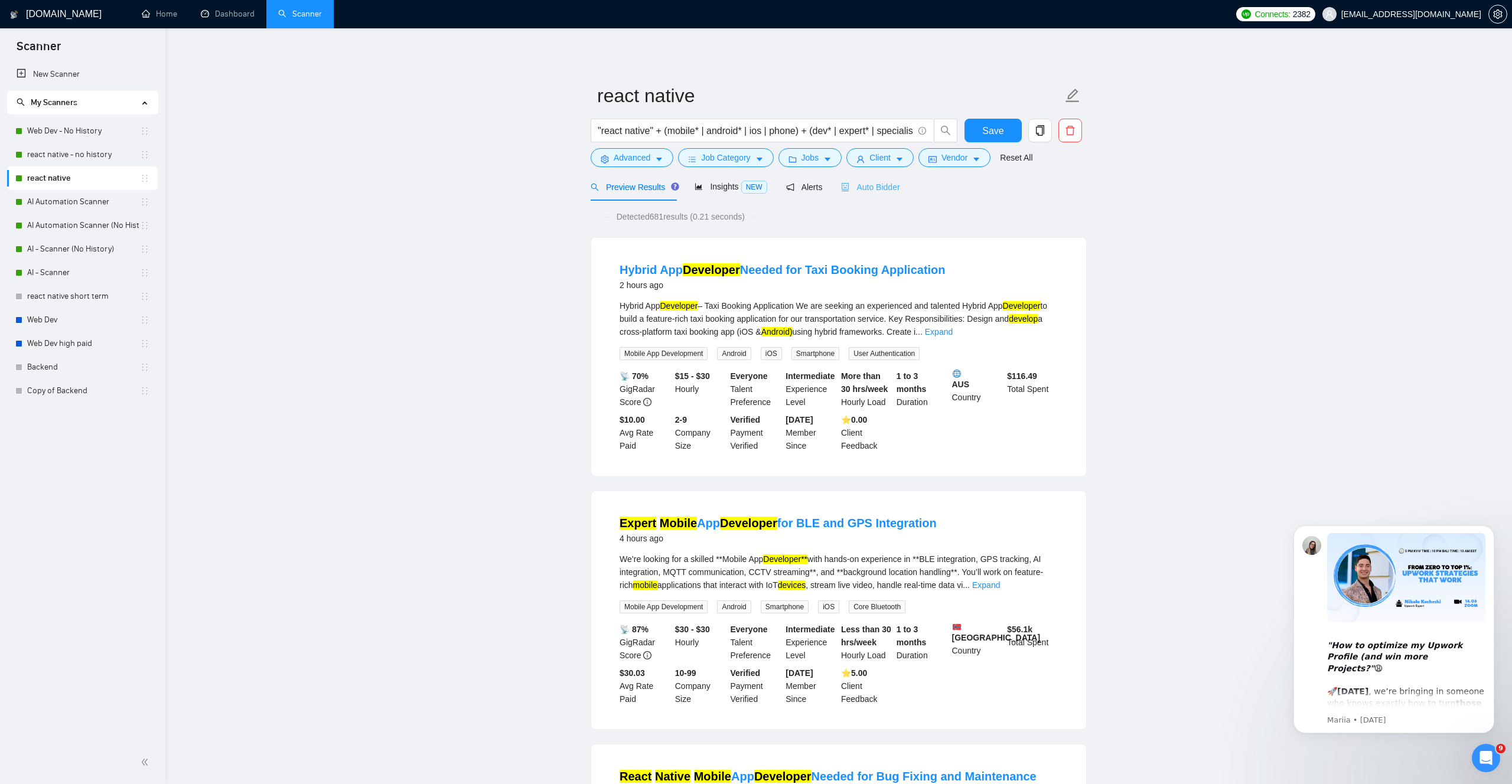
click at [869, 193] on div "Auto Bidder" at bounding box center [870, 187] width 58 height 27
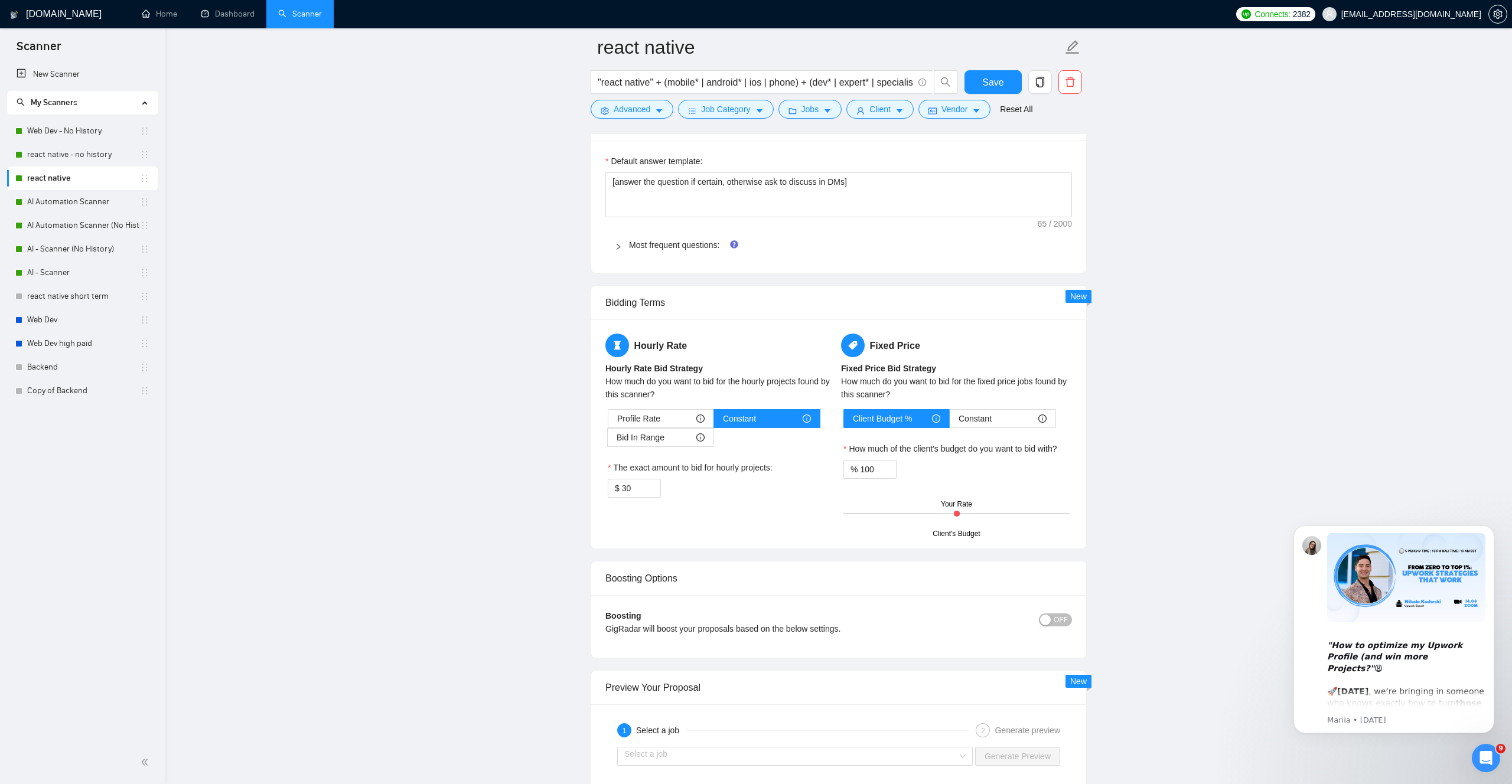
scroll to position [1787, 0]
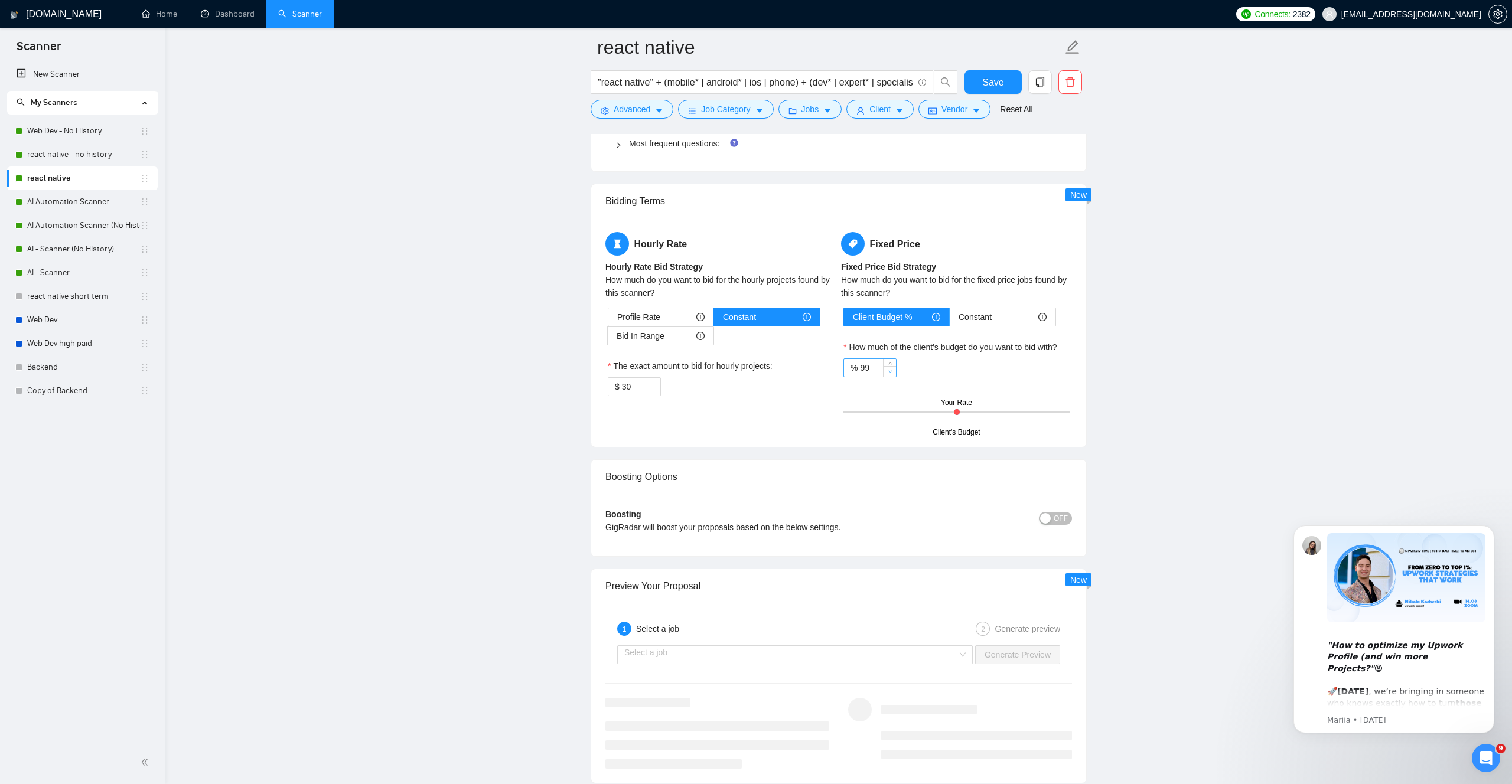
click at [883, 377] on span "Decrease Value" at bounding box center [889, 371] width 13 height 10
type input "9"
click at [883, 377] on span "Decrease Value" at bounding box center [889, 371] width 13 height 10
type input "102"
click at [920, 478] on div "Boosting Options" at bounding box center [838, 476] width 467 height 33
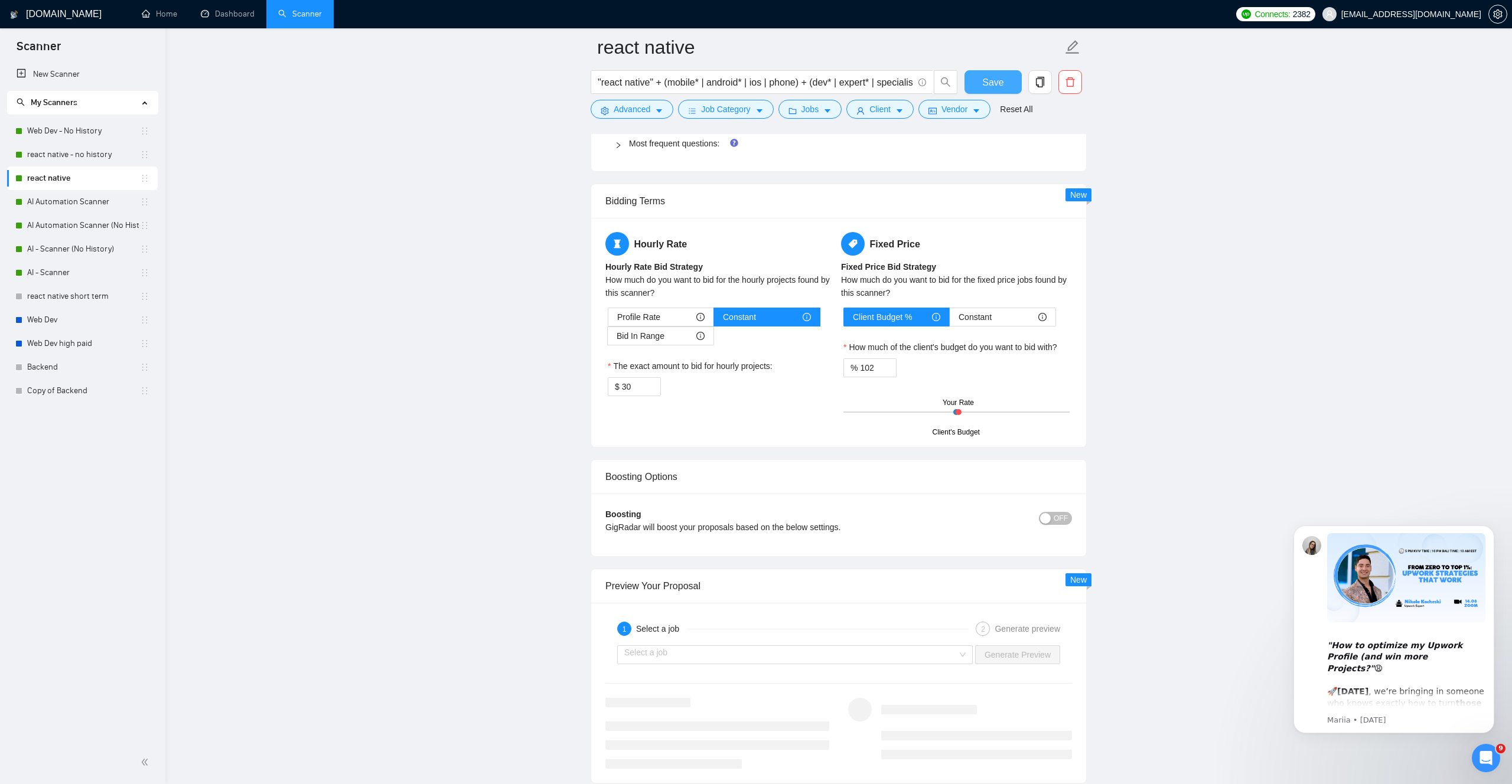
click at [993, 83] on span "Save" at bounding box center [992, 82] width 21 height 15
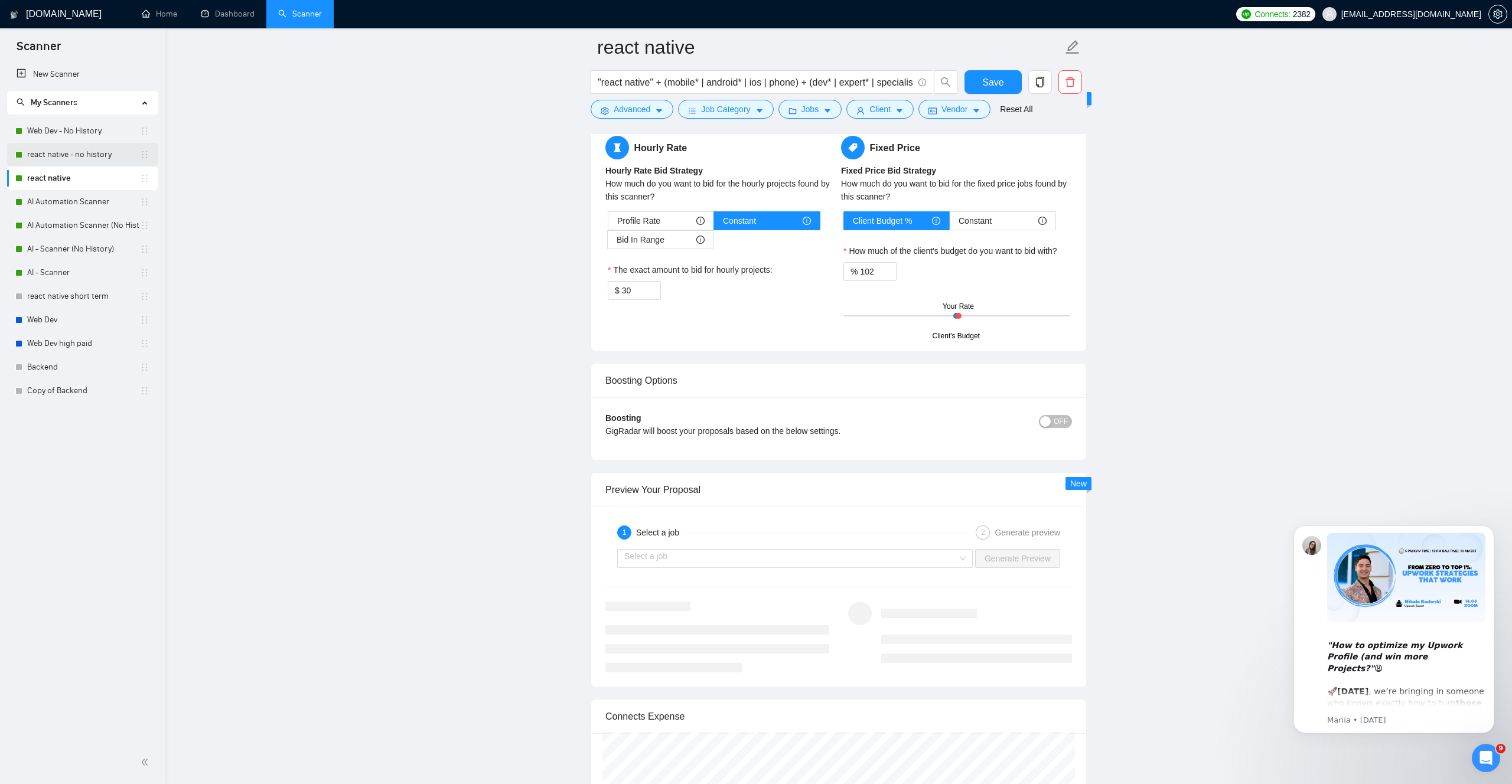
click at [49, 149] on link "react native - no history" at bounding box center [84, 155] width 113 height 24
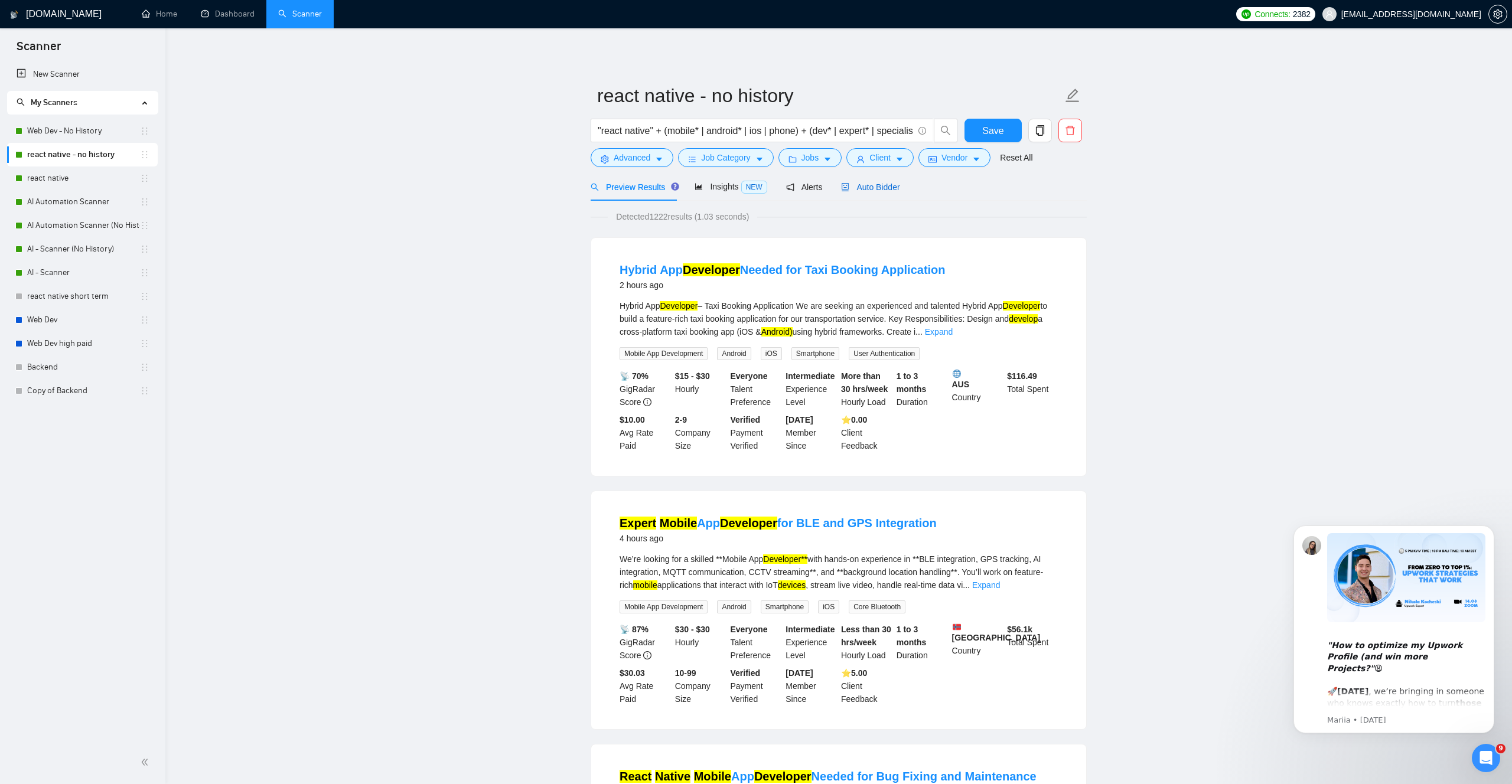
click at [863, 193] on div "Auto Bidder" at bounding box center [870, 187] width 58 height 13
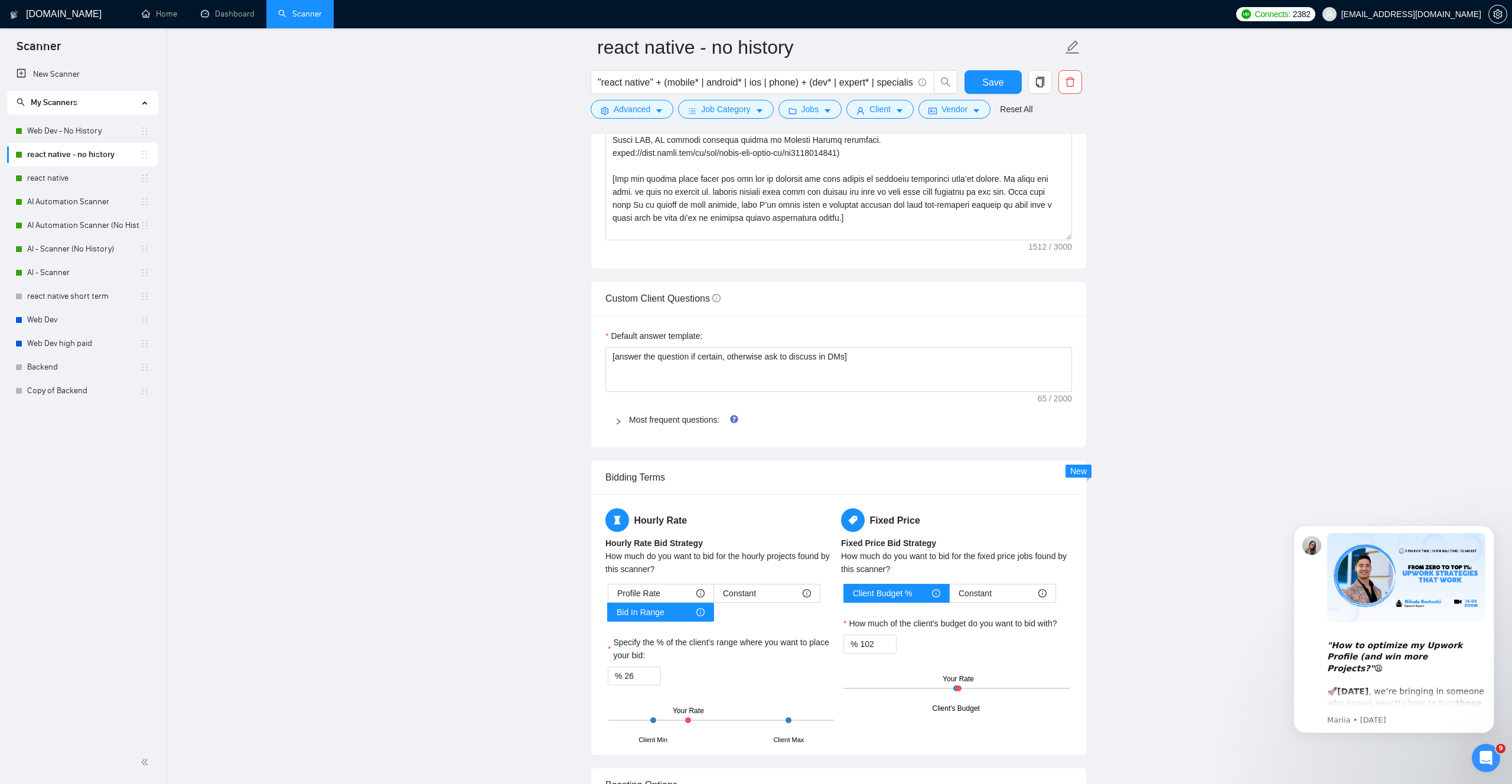
scroll to position [1599, 0]
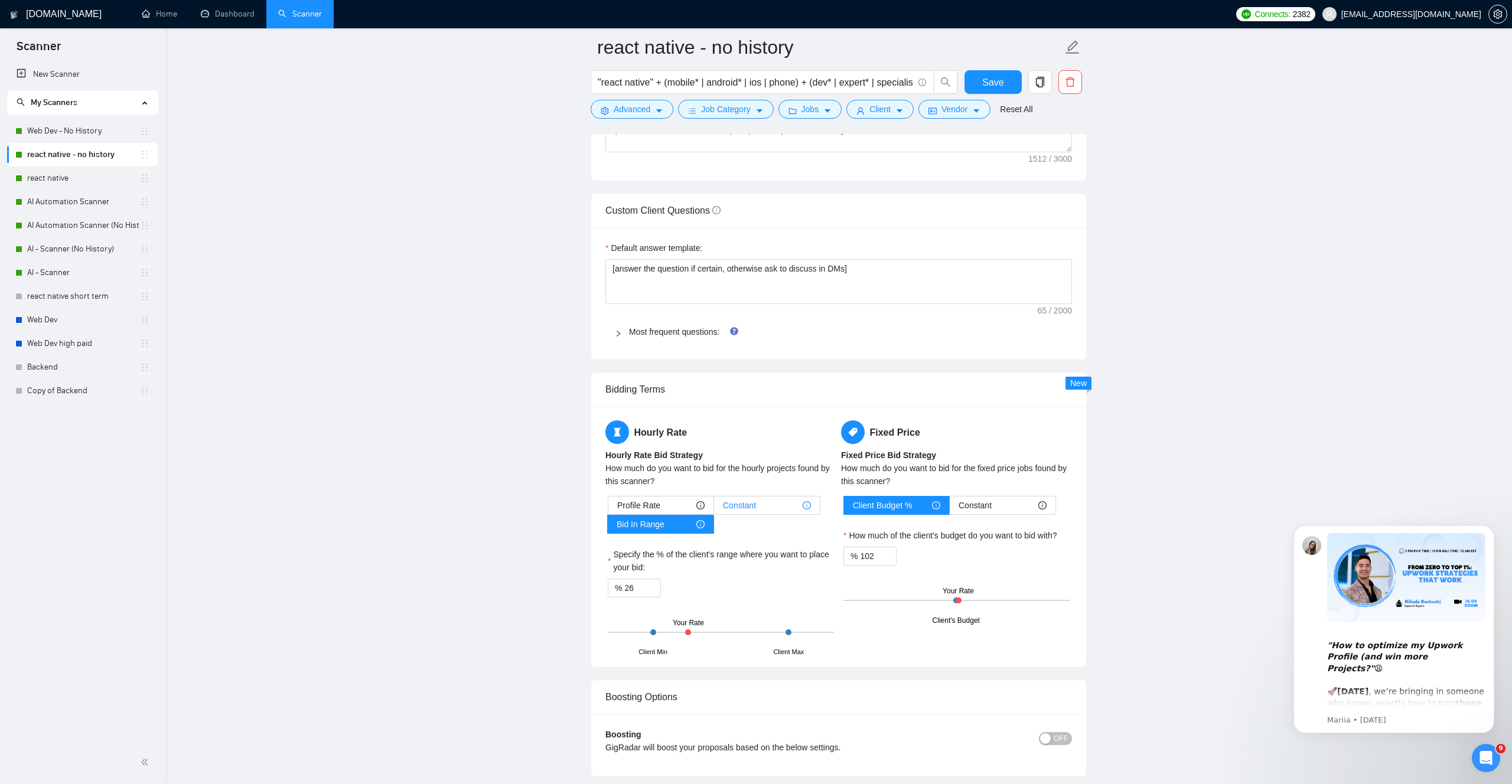
click at [751, 513] on span "Constant" at bounding box center [739, 505] width 33 height 18
click at [714, 508] on input "Constant" at bounding box center [714, 508] width 0 height 0
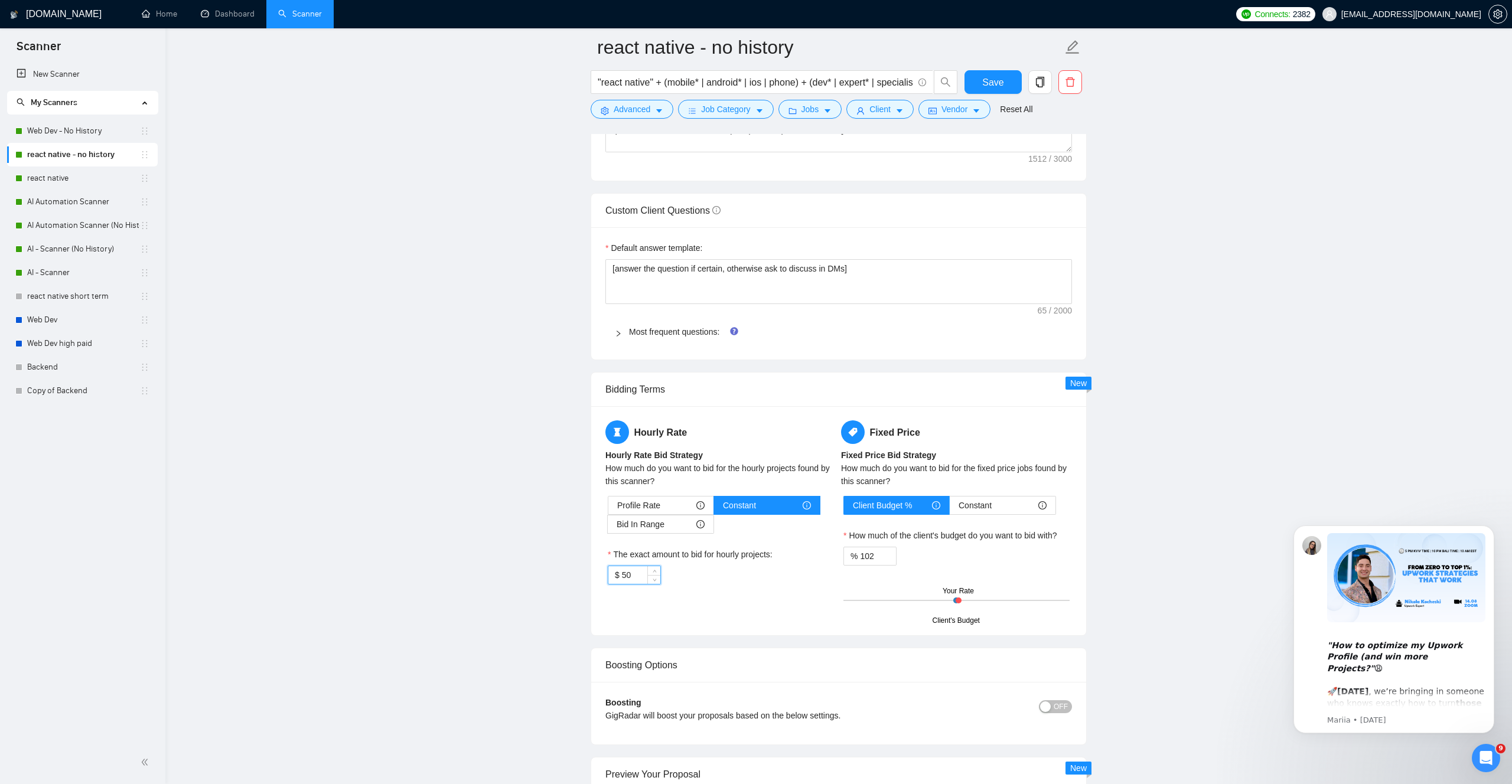
click at [646, 573] on input "50" at bounding box center [640, 574] width 39 height 18
type input "26"
click at [737, 579] on div "$ 26" at bounding box center [721, 575] width 226 height 19
click at [981, 86] on button "Save" at bounding box center [992, 82] width 57 height 24
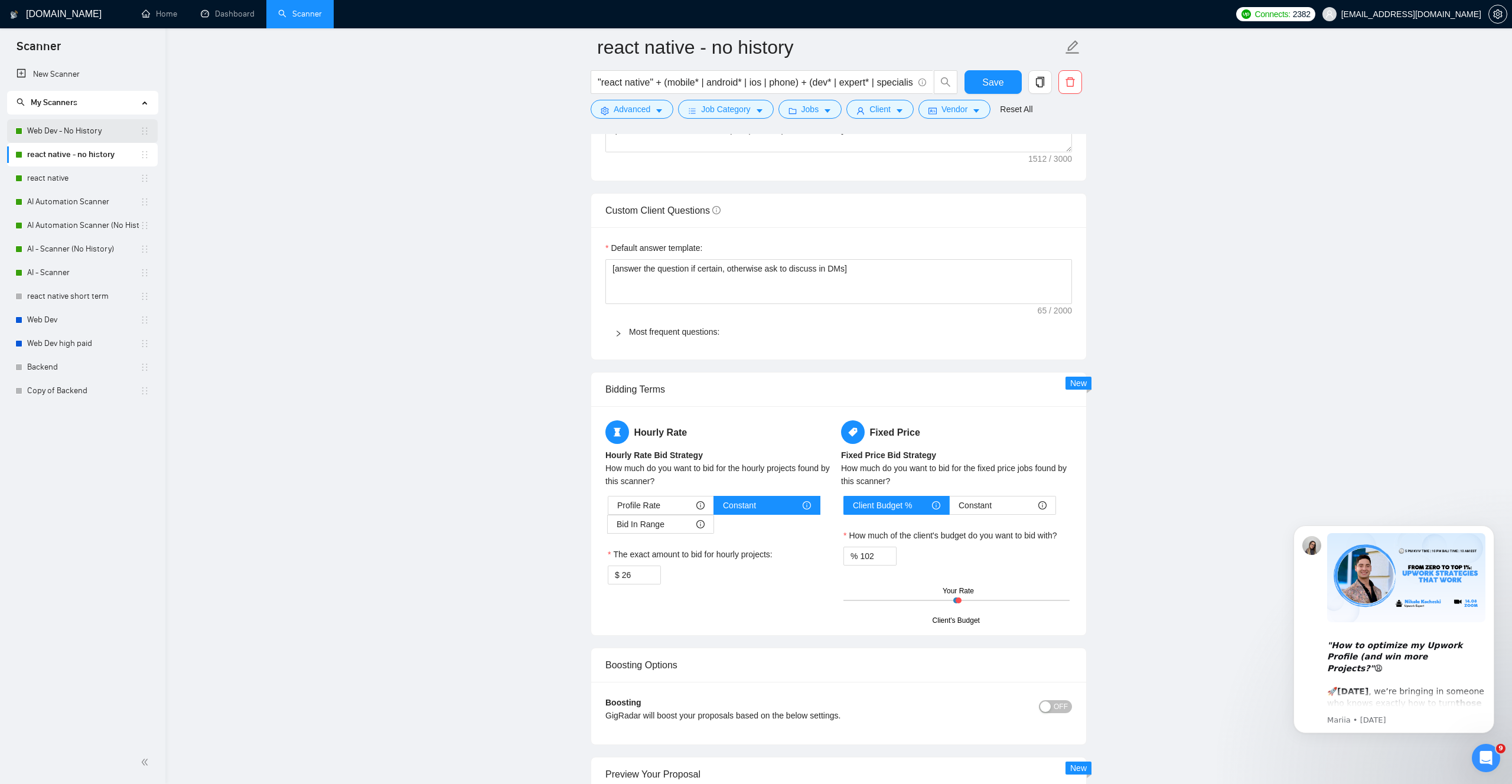
click at [75, 135] on link "Web Dev - No History" at bounding box center [84, 131] width 113 height 24
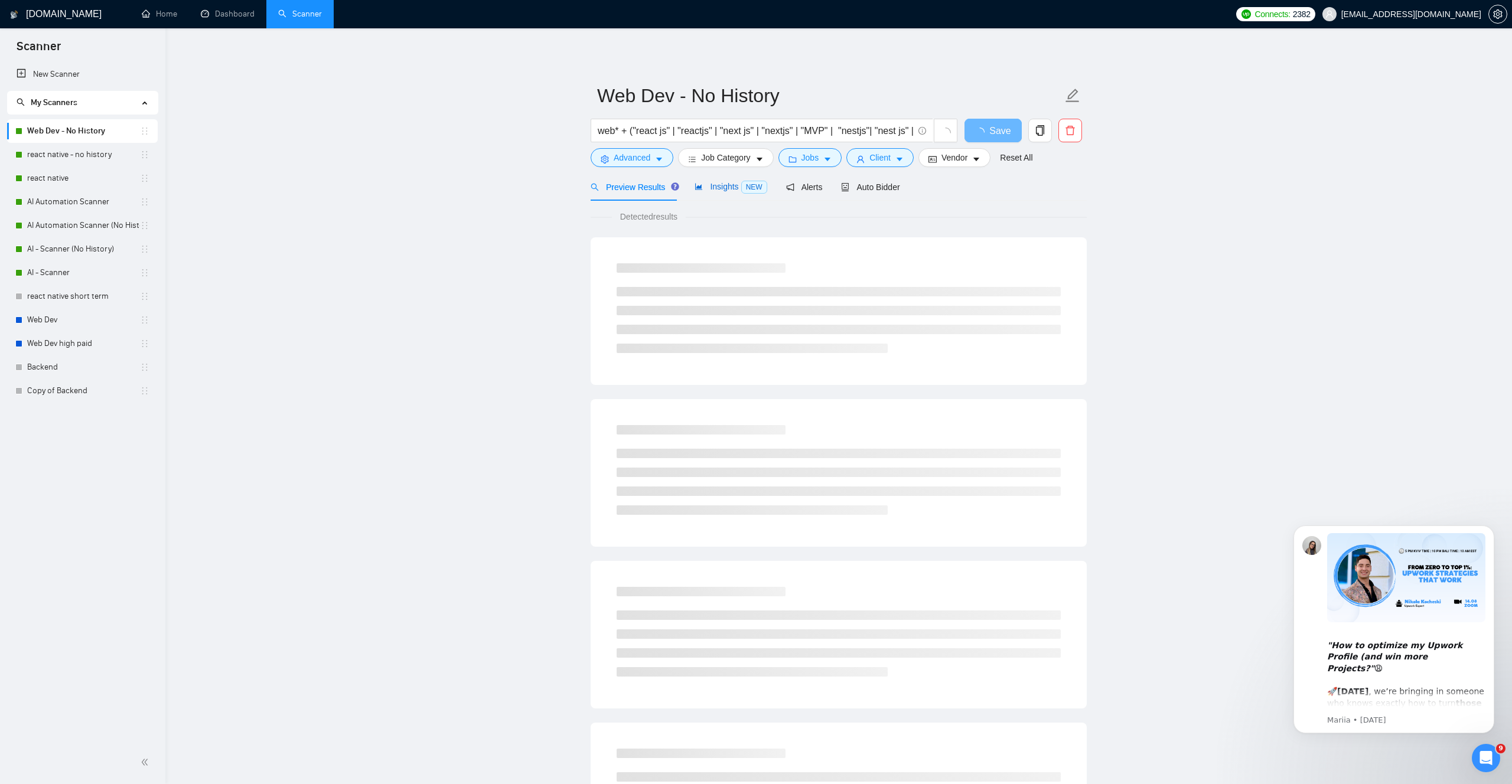
click at [729, 187] on span "Insights NEW" at bounding box center [730, 186] width 72 height 9
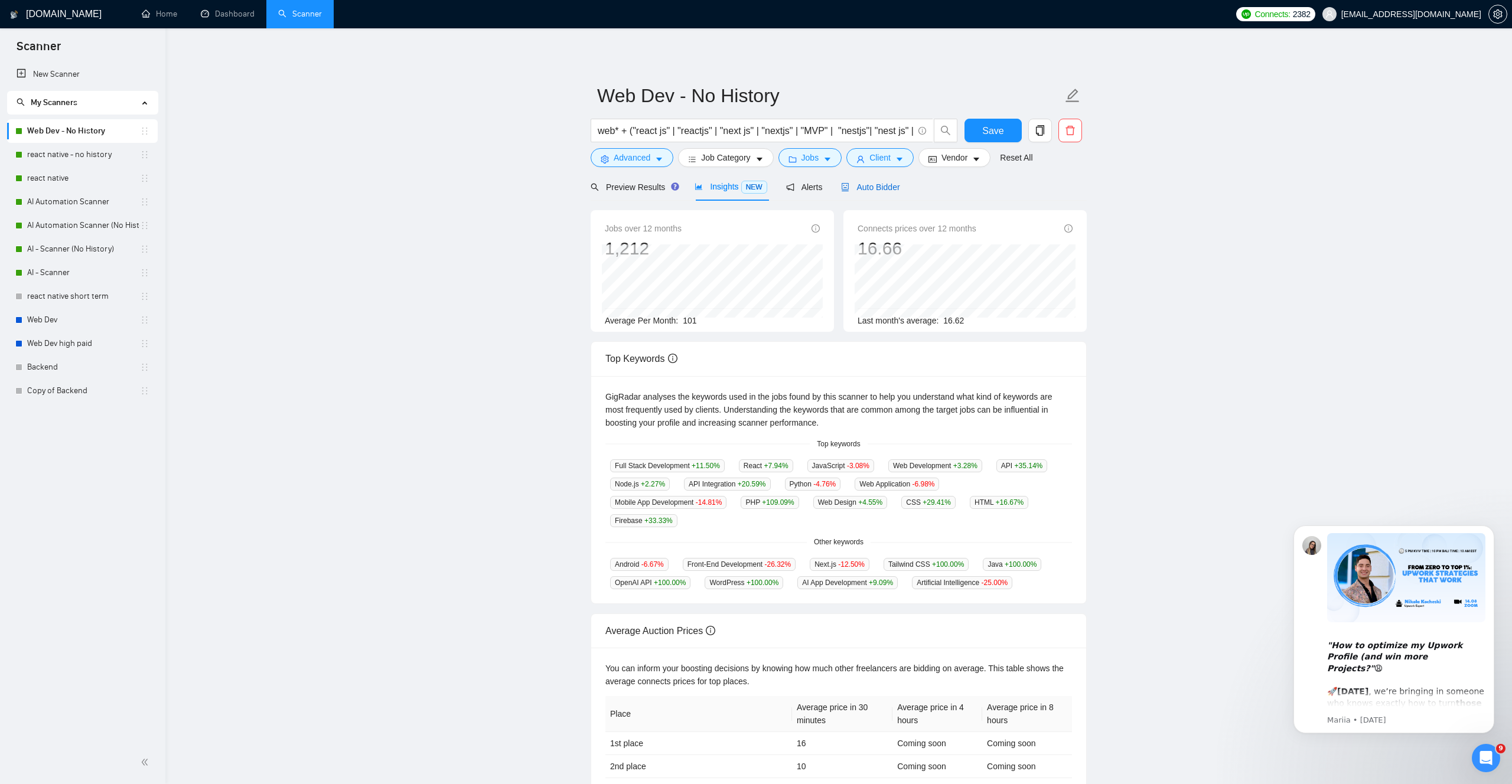
click at [897, 189] on span "Auto Bidder" at bounding box center [870, 187] width 58 height 9
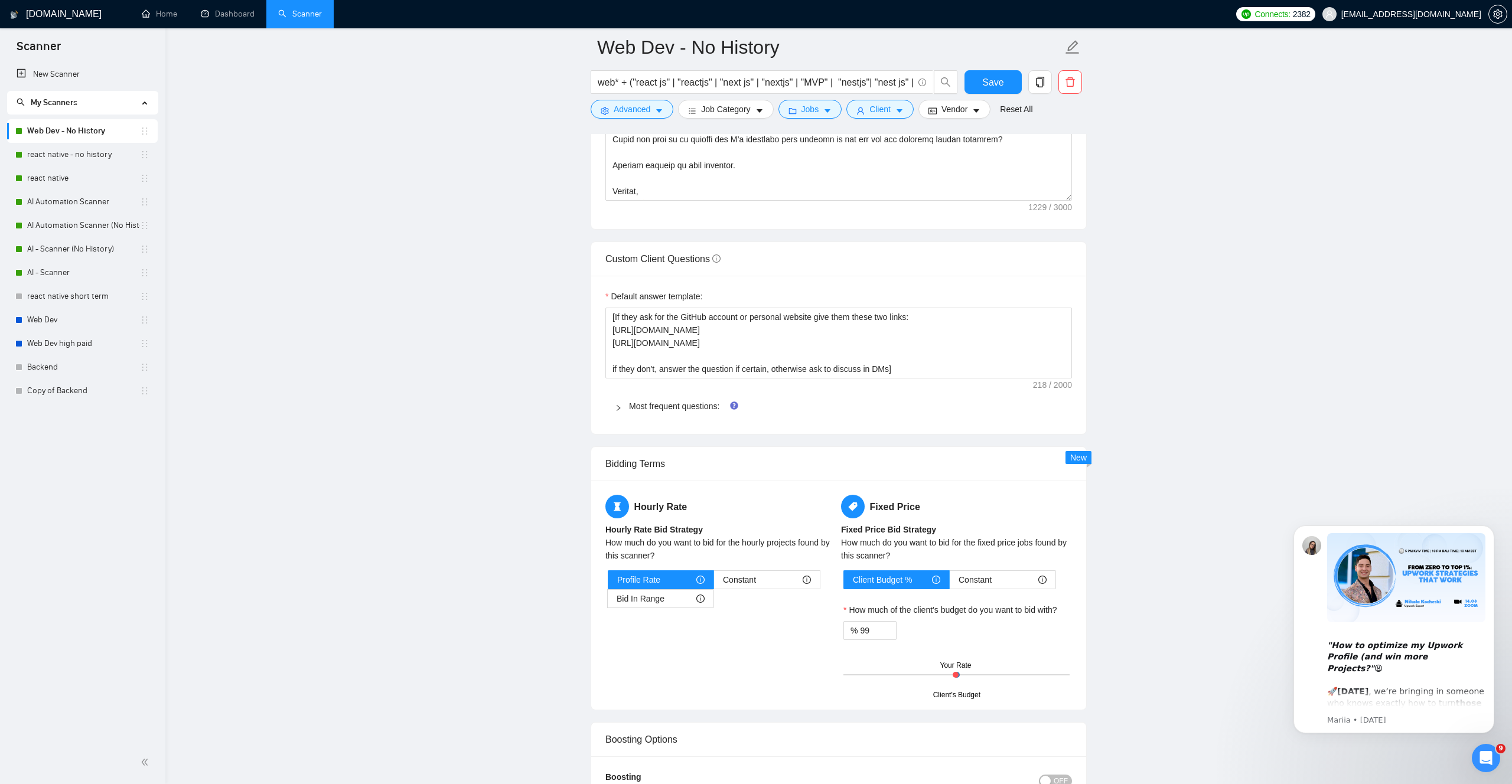
scroll to position [1653, 0]
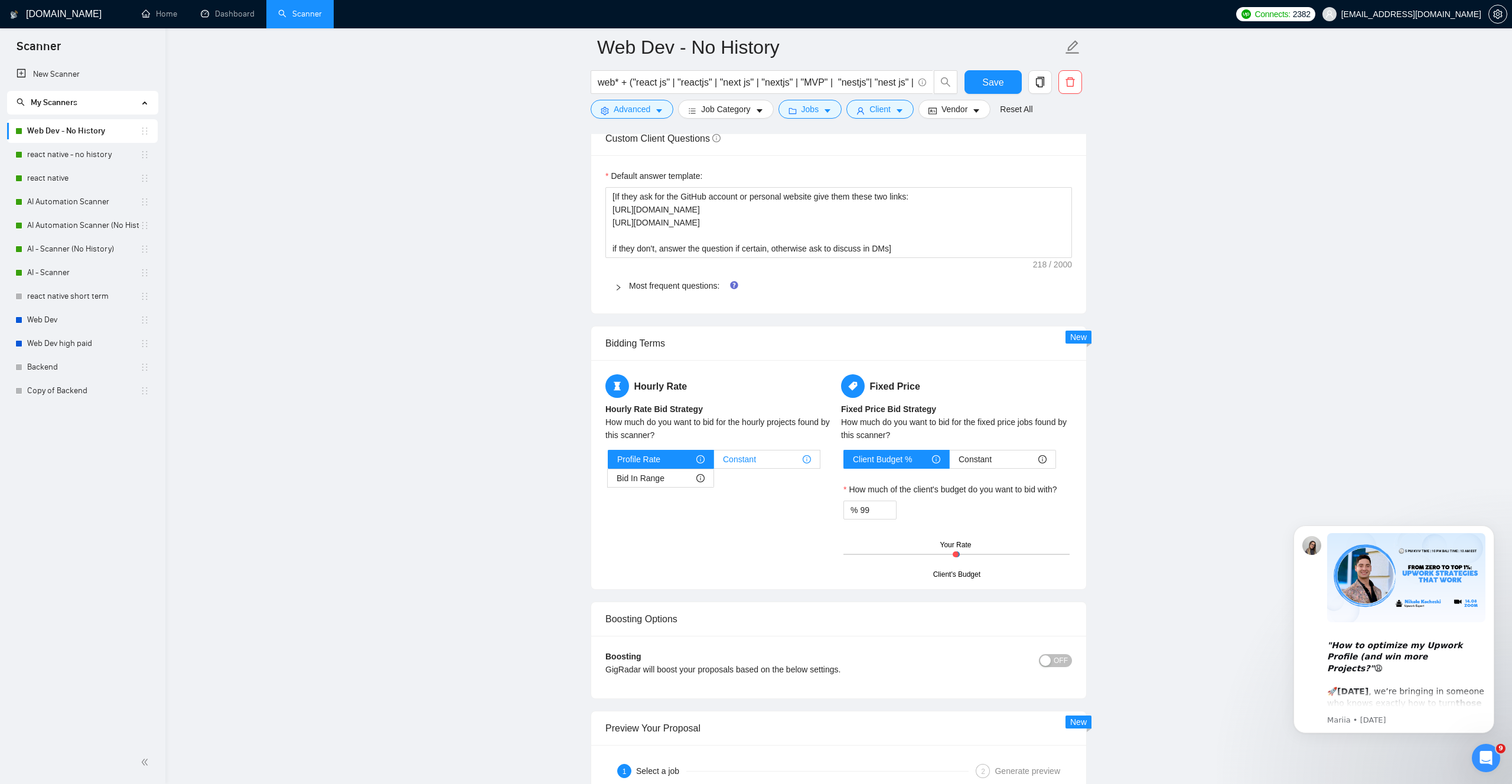
click at [762, 459] on div "Constant" at bounding box center [766, 459] width 88 height 18
click at [714, 462] on input "Constant" at bounding box center [714, 462] width 0 height 0
click at [653, 532] on icon "down" at bounding box center [654, 532] width 4 height 4
click at [629, 532] on input "49" at bounding box center [640, 529] width 39 height 18
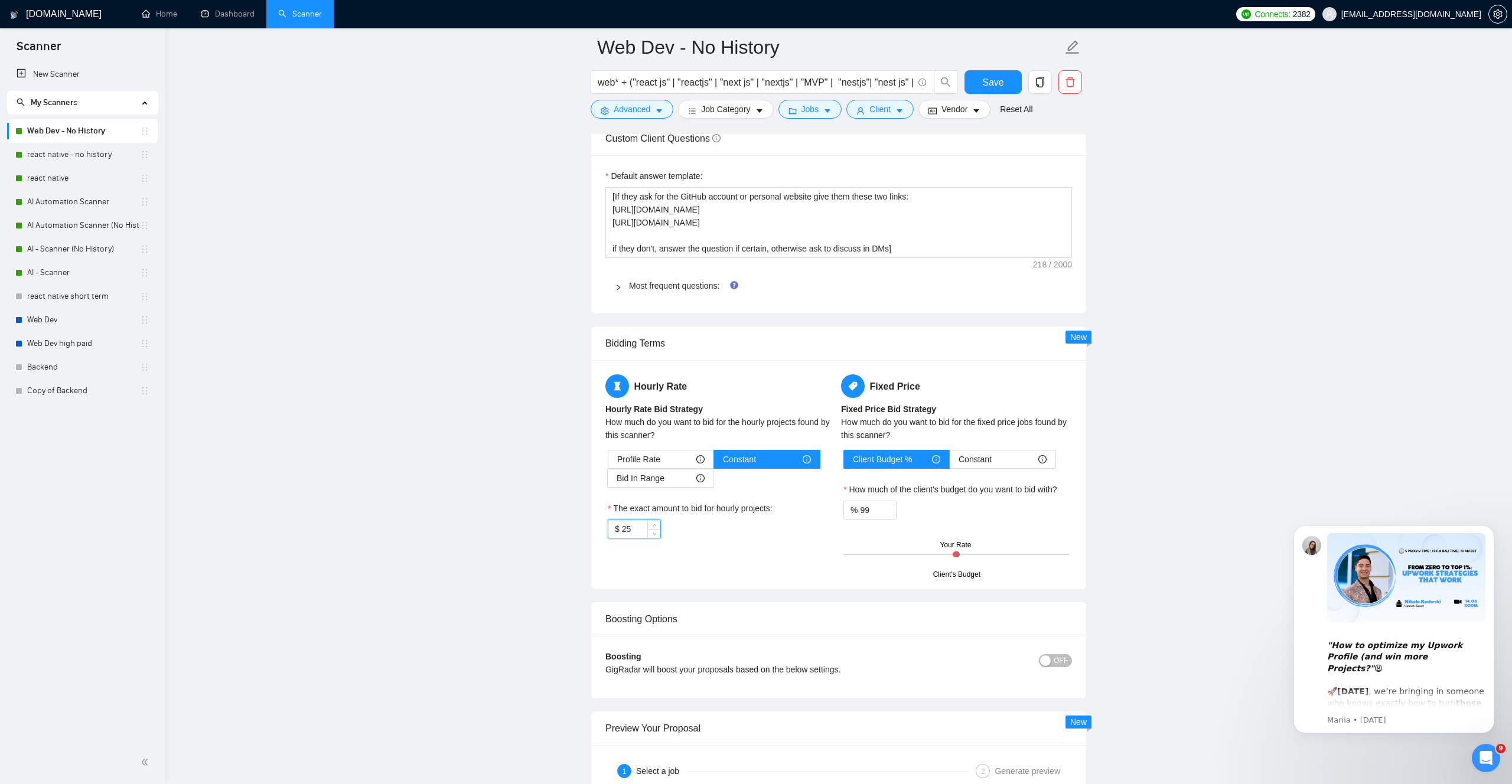
type input "25"
click at [711, 551] on div "Hourly Rate Hourly Rate Bid Strategy How much do you want to bid for the hourly…" at bounding box center [720, 463] width 235 height 178
click at [877, 509] on input "99" at bounding box center [878, 510] width 36 height 18
type input "102"
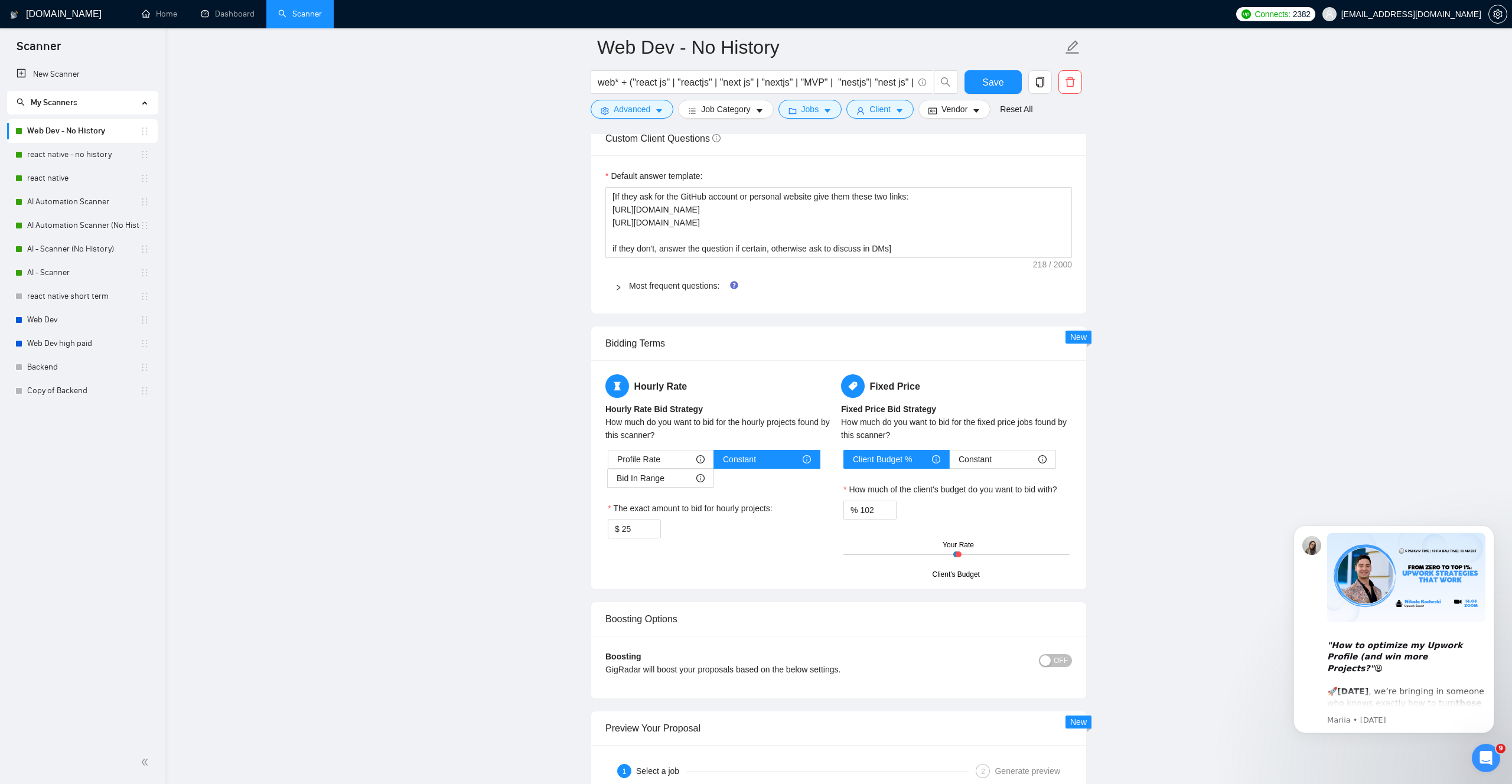
click at [938, 526] on div "Client Budget % Constant How much of the client's budget do you want to bid wit…" at bounding box center [956, 513] width 231 height 125
click at [987, 80] on span "Save" at bounding box center [992, 82] width 21 height 15
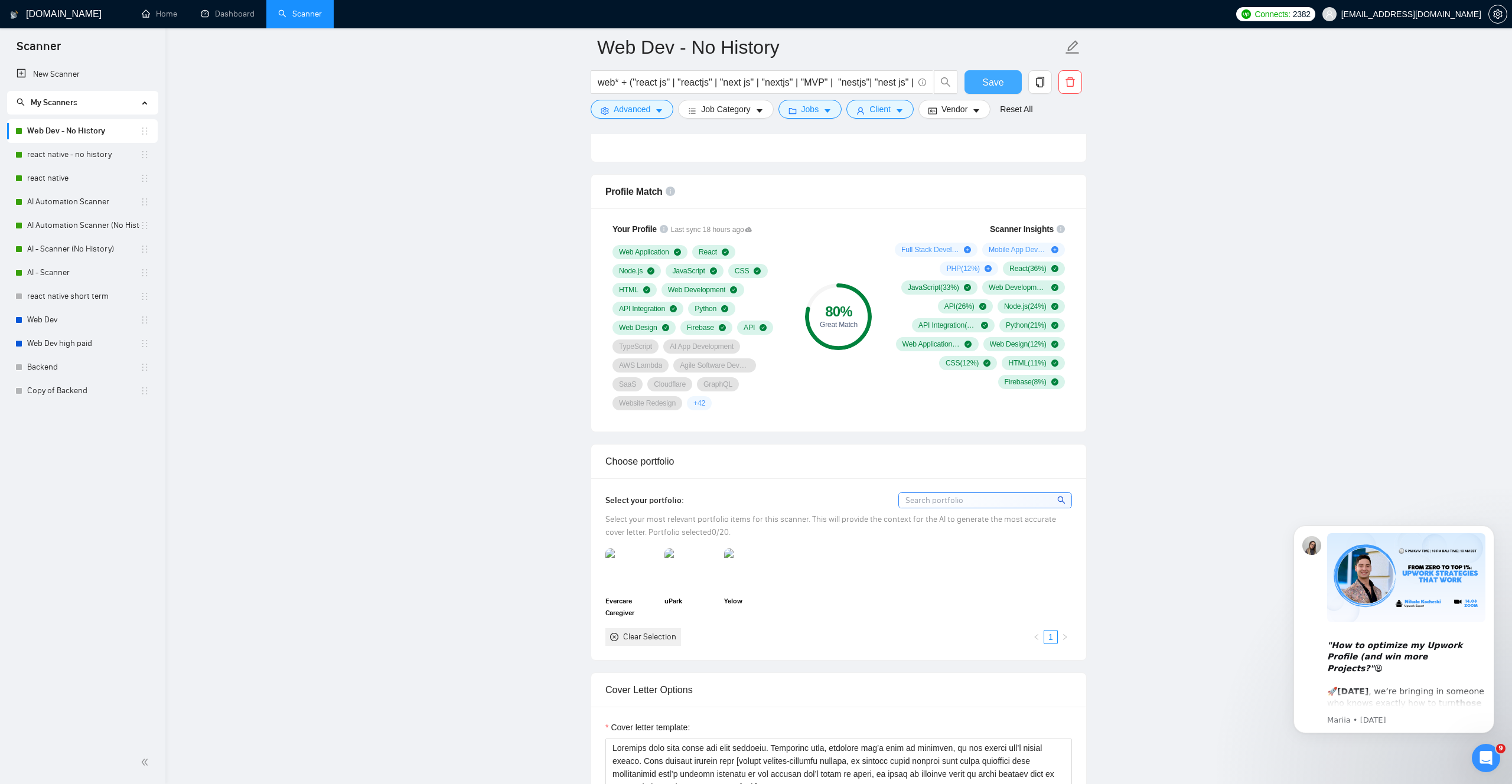
scroll to position [0, 0]
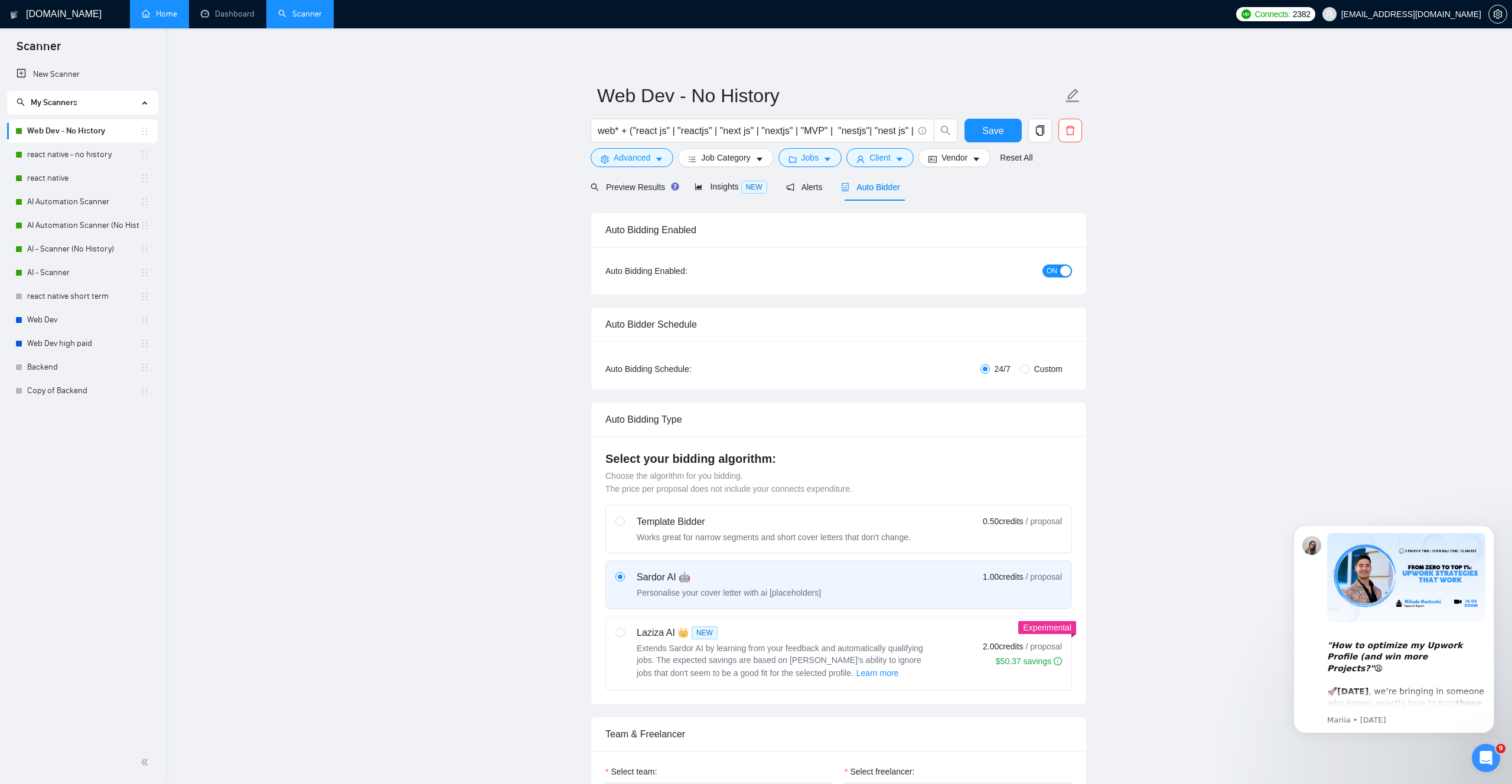
click at [158, 15] on link "Home" at bounding box center [159, 14] width 35 height 10
